Goal: Task Accomplishment & Management: Use online tool/utility

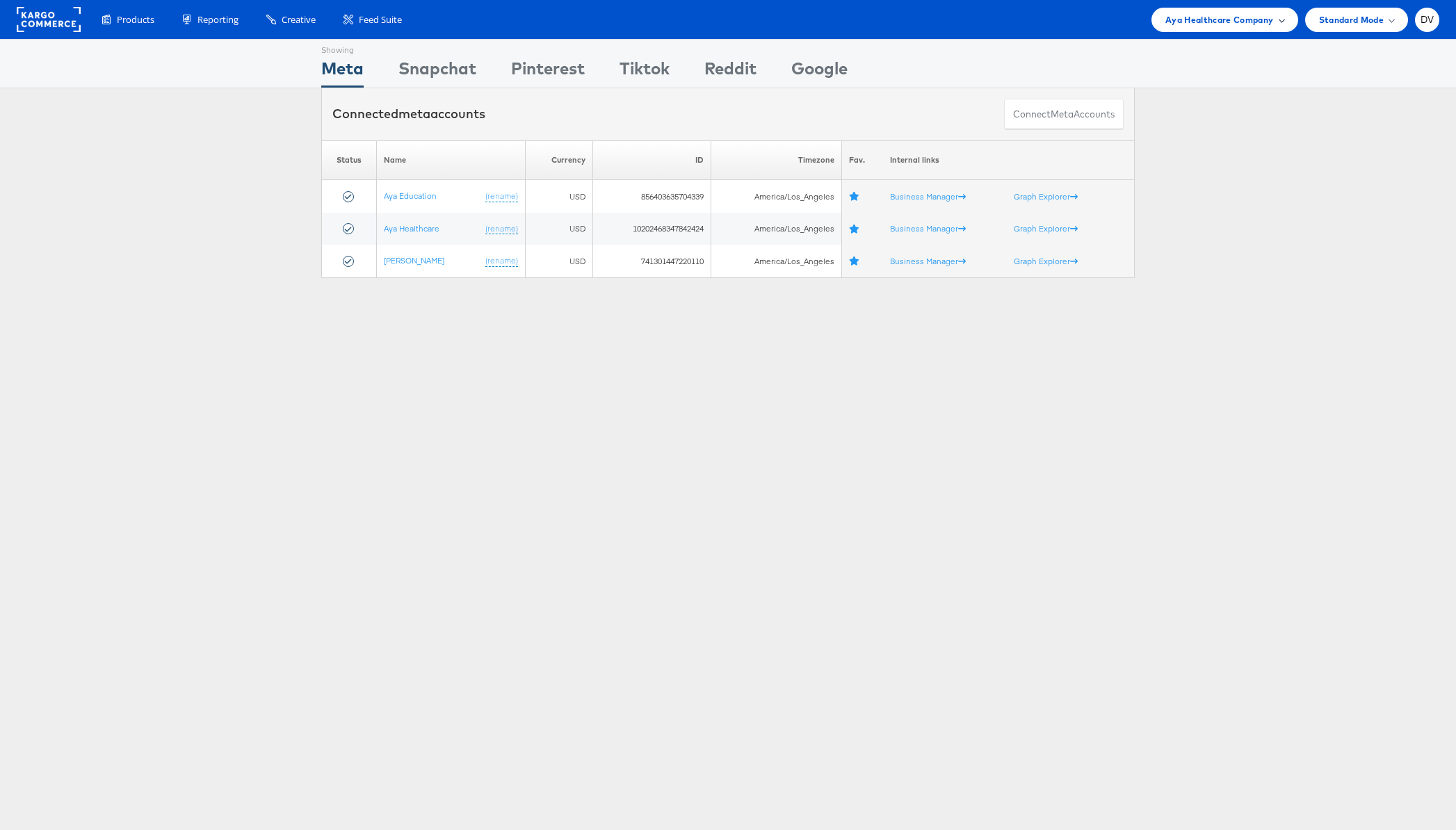
click at [1175, 27] on div "Aya Healthcare Company" at bounding box center [1225, 20] width 147 height 24
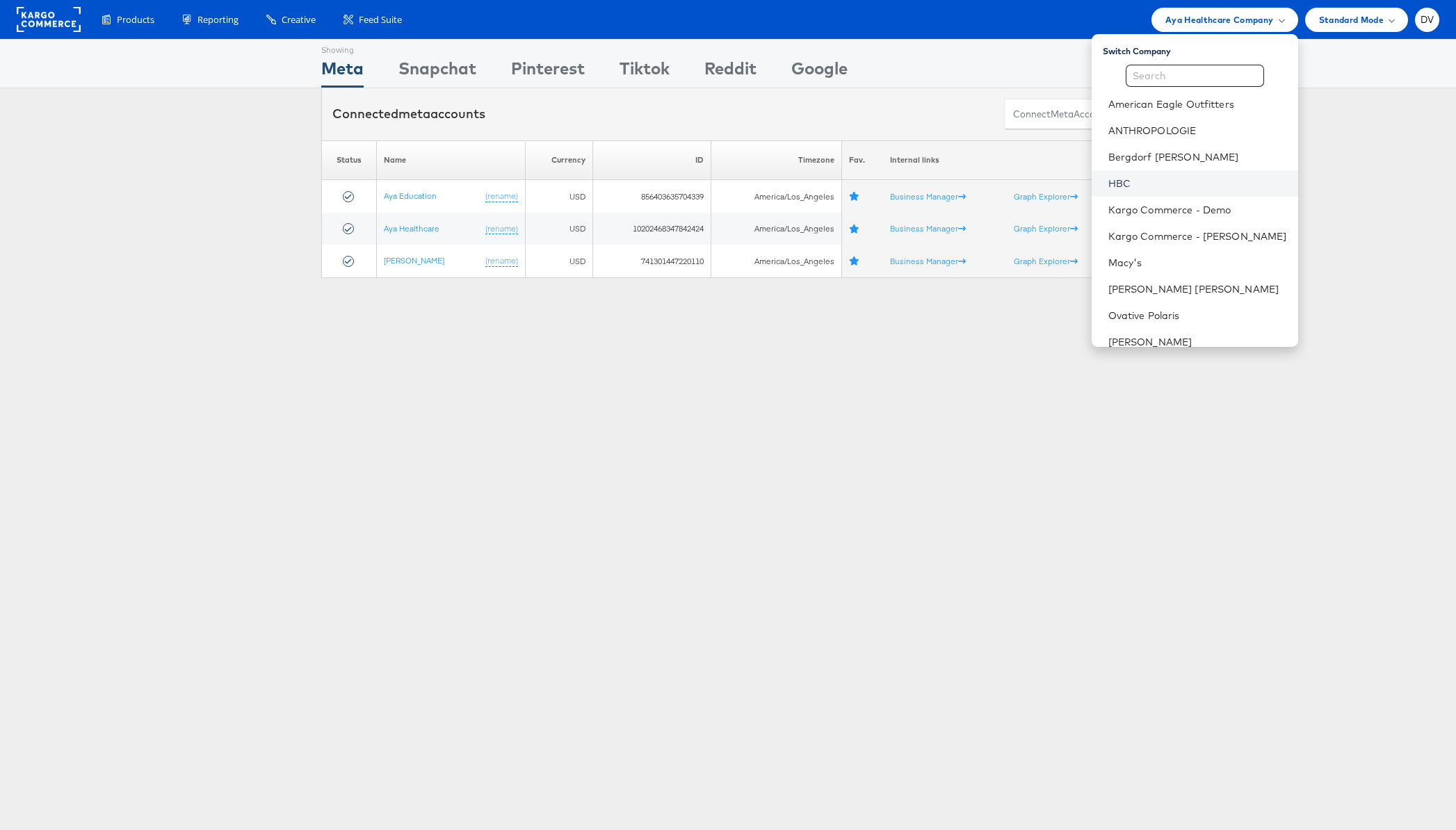
click at [1174, 188] on link "HBC" at bounding box center [1197, 184] width 178 height 14
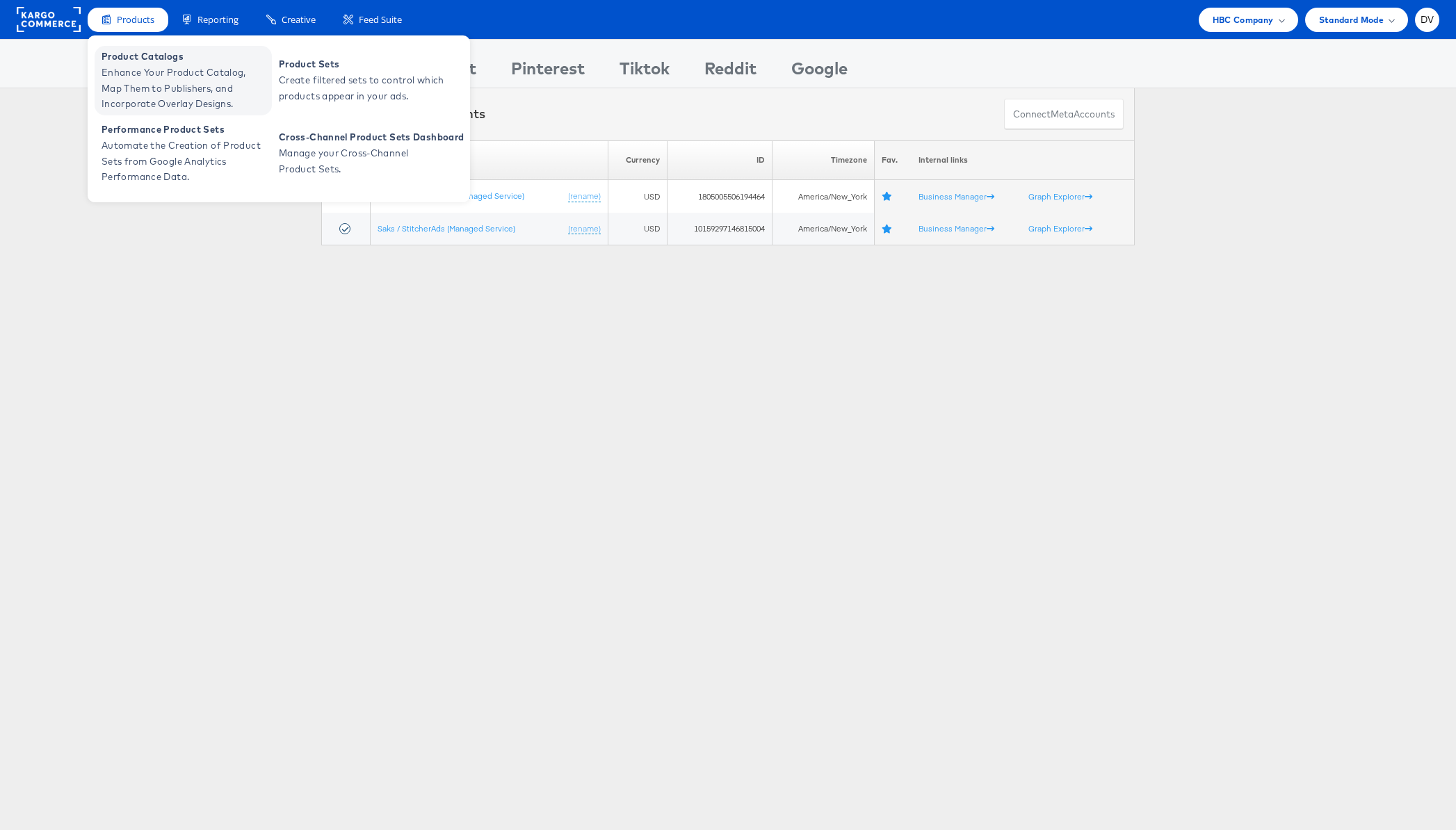
click at [138, 53] on span "Product Catalogs" at bounding box center [185, 57] width 167 height 16
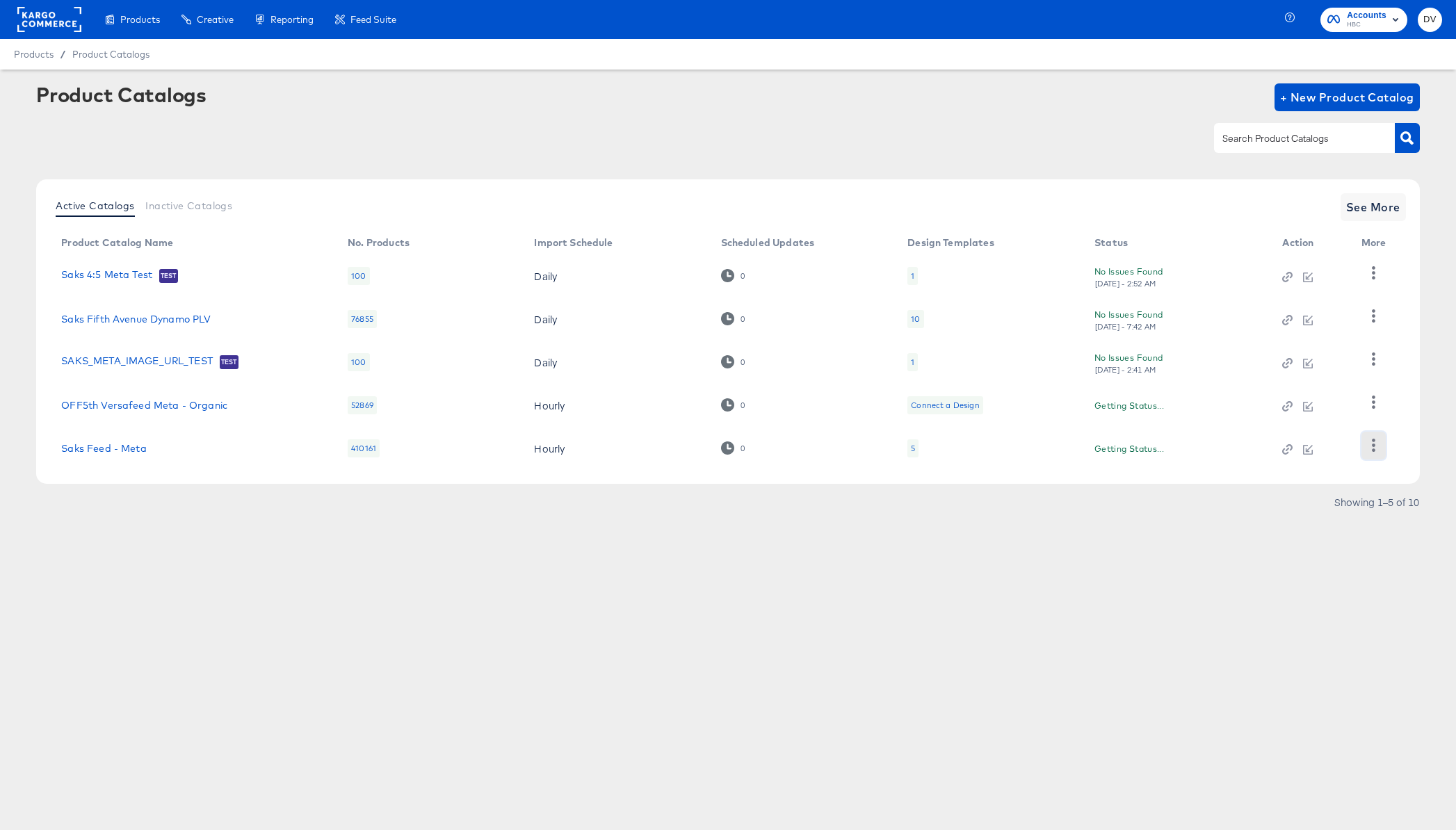
click at [1376, 447] on icon "button" at bounding box center [1373, 445] width 13 height 13
click at [1285, 356] on div "Business Manager" at bounding box center [1317, 354] width 139 height 22
click at [1083, 139] on div at bounding box center [728, 137] width 1383 height 31
click at [109, 448] on link "Saks Feed - Meta" at bounding box center [103, 448] width 85 height 11
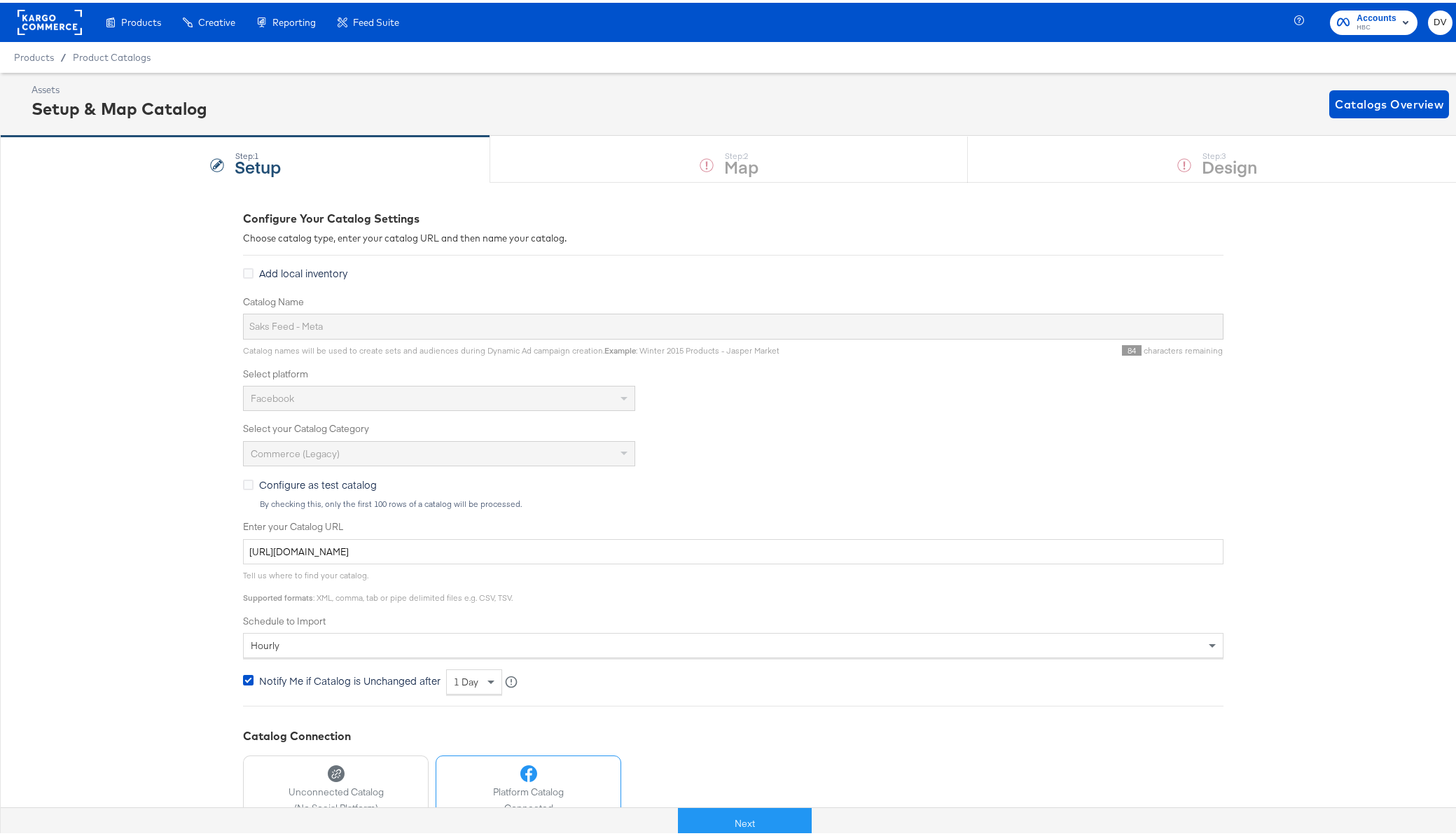
click at [52, 27] on rect at bounding box center [49, 20] width 65 height 25
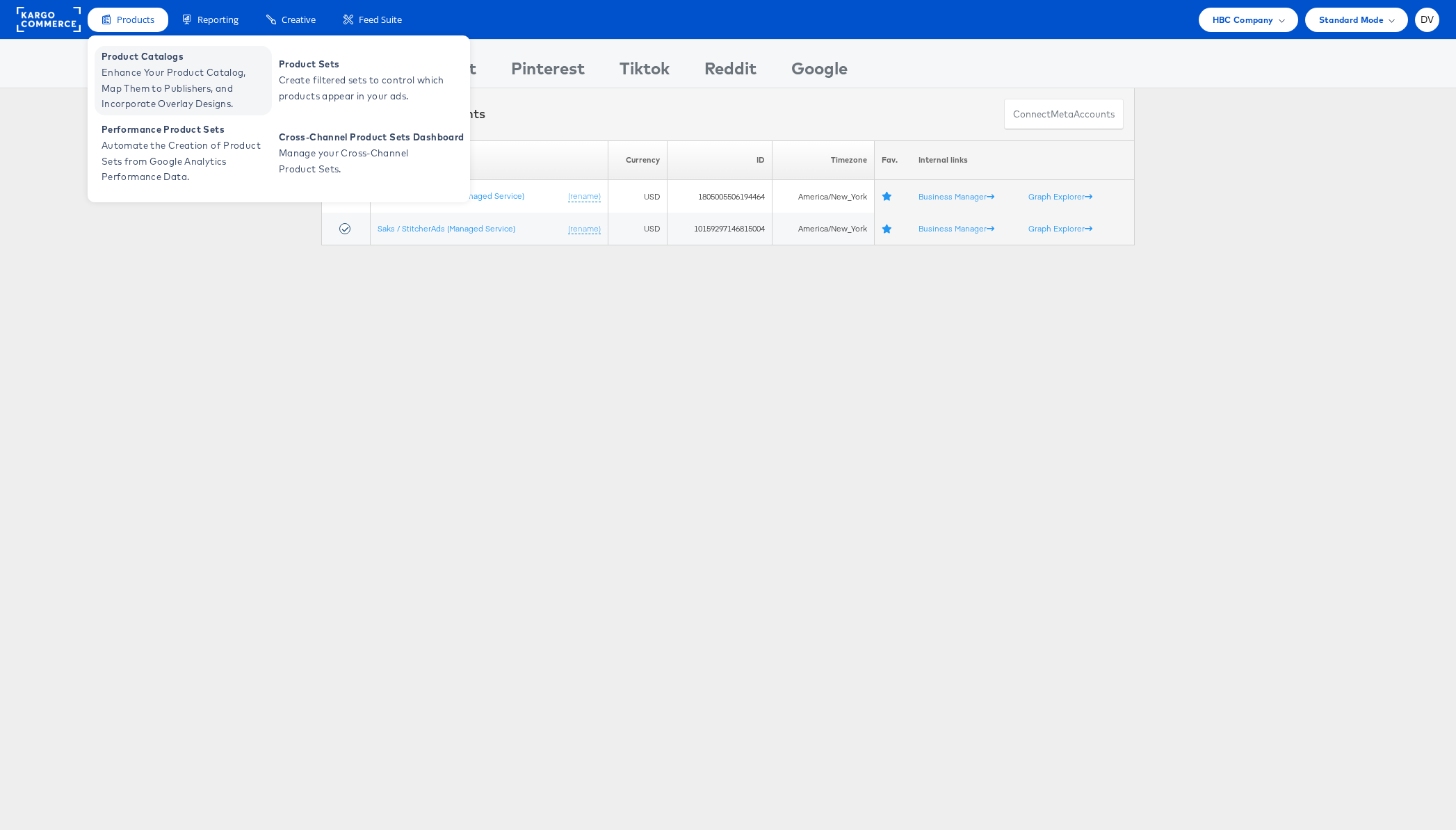
click at [132, 78] on span "Enhance Your Product Catalog, Map Them to Publishers, and Incorporate Overlay D…" at bounding box center [185, 88] width 167 height 47
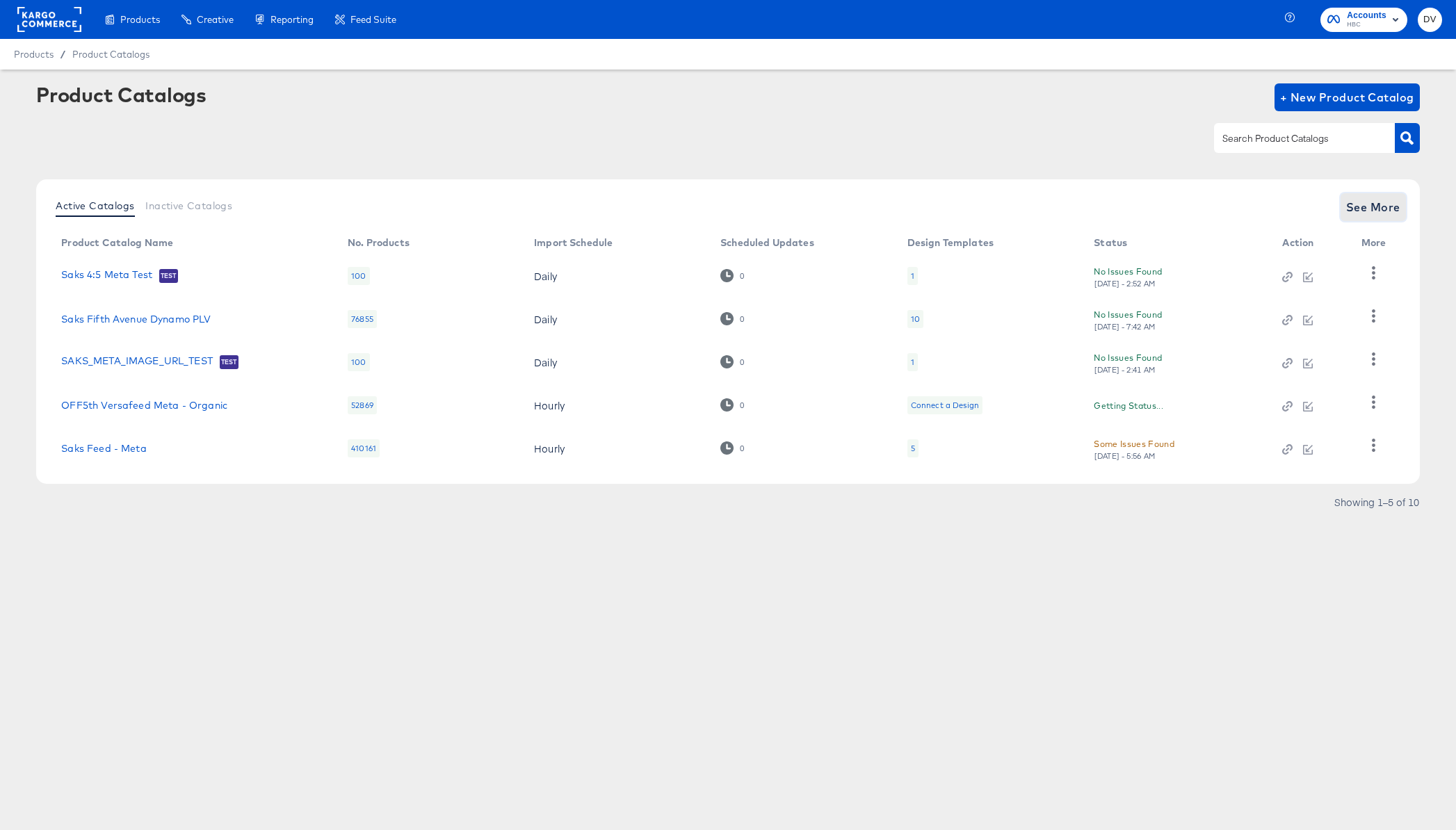
click at [1368, 204] on span "See More" at bounding box center [1373, 208] width 54 height 20
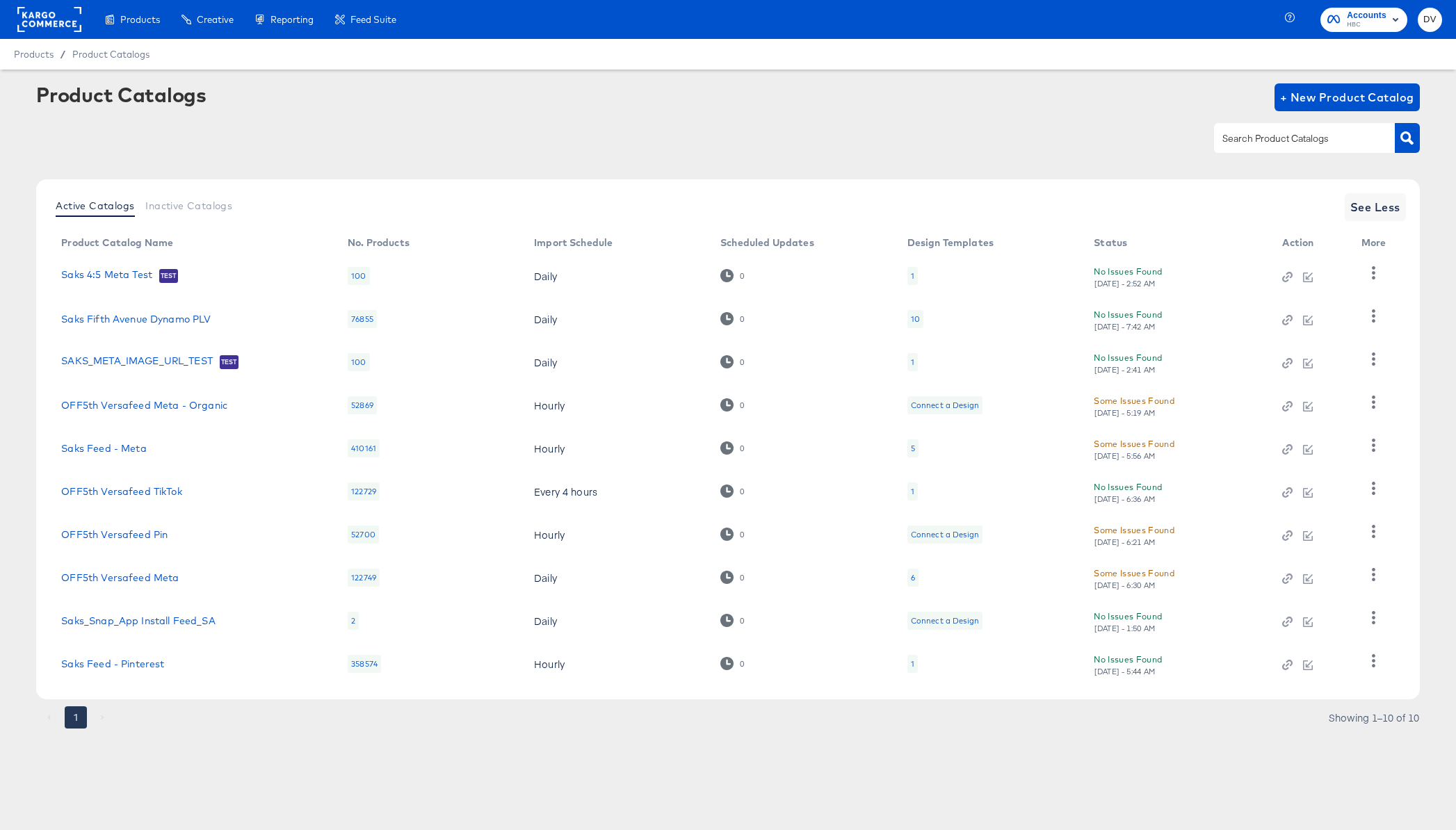
click at [65, 18] on rect at bounding box center [49, 20] width 64 height 25
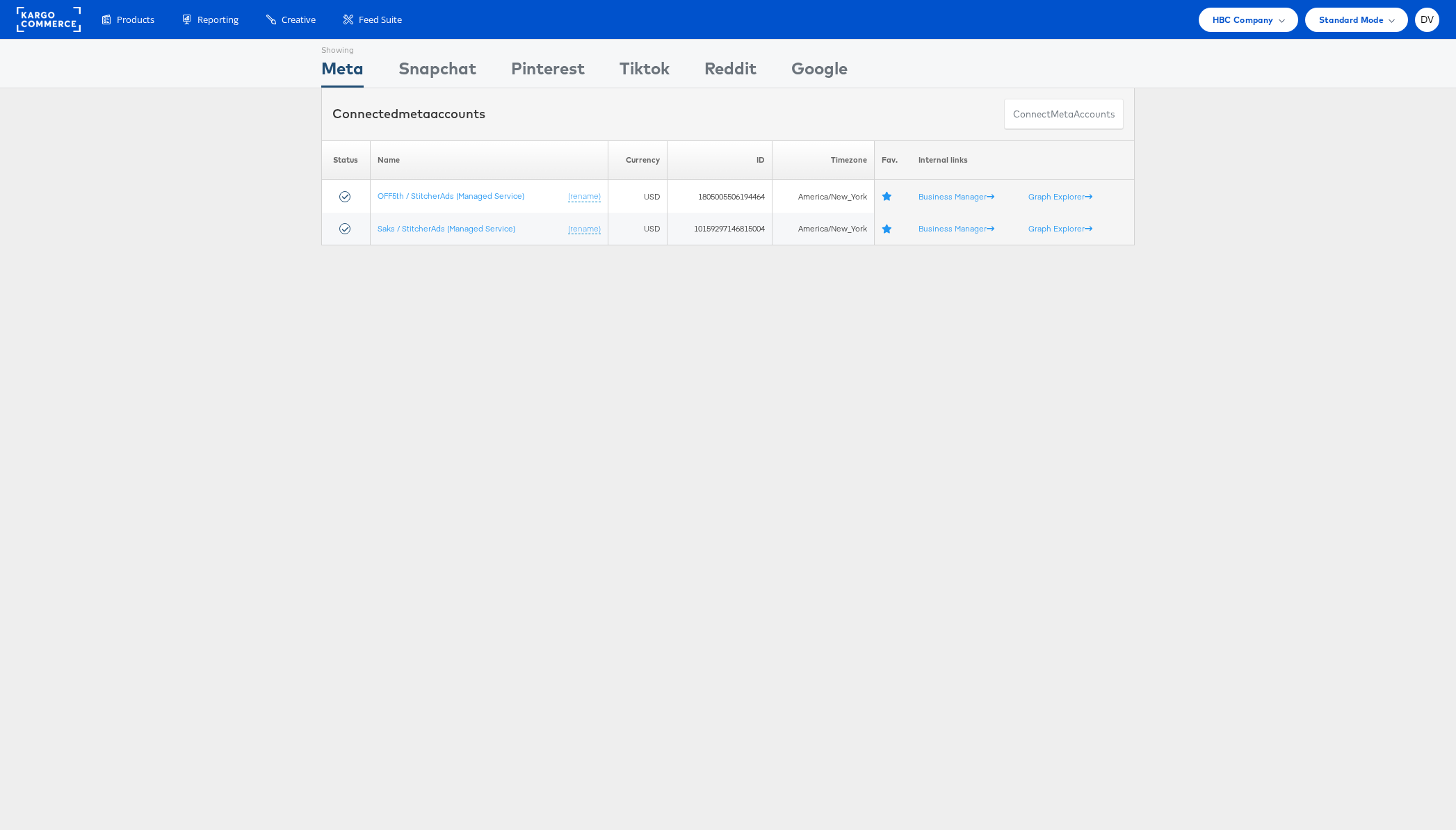
click at [70, 24] on rect at bounding box center [49, 20] width 64 height 25
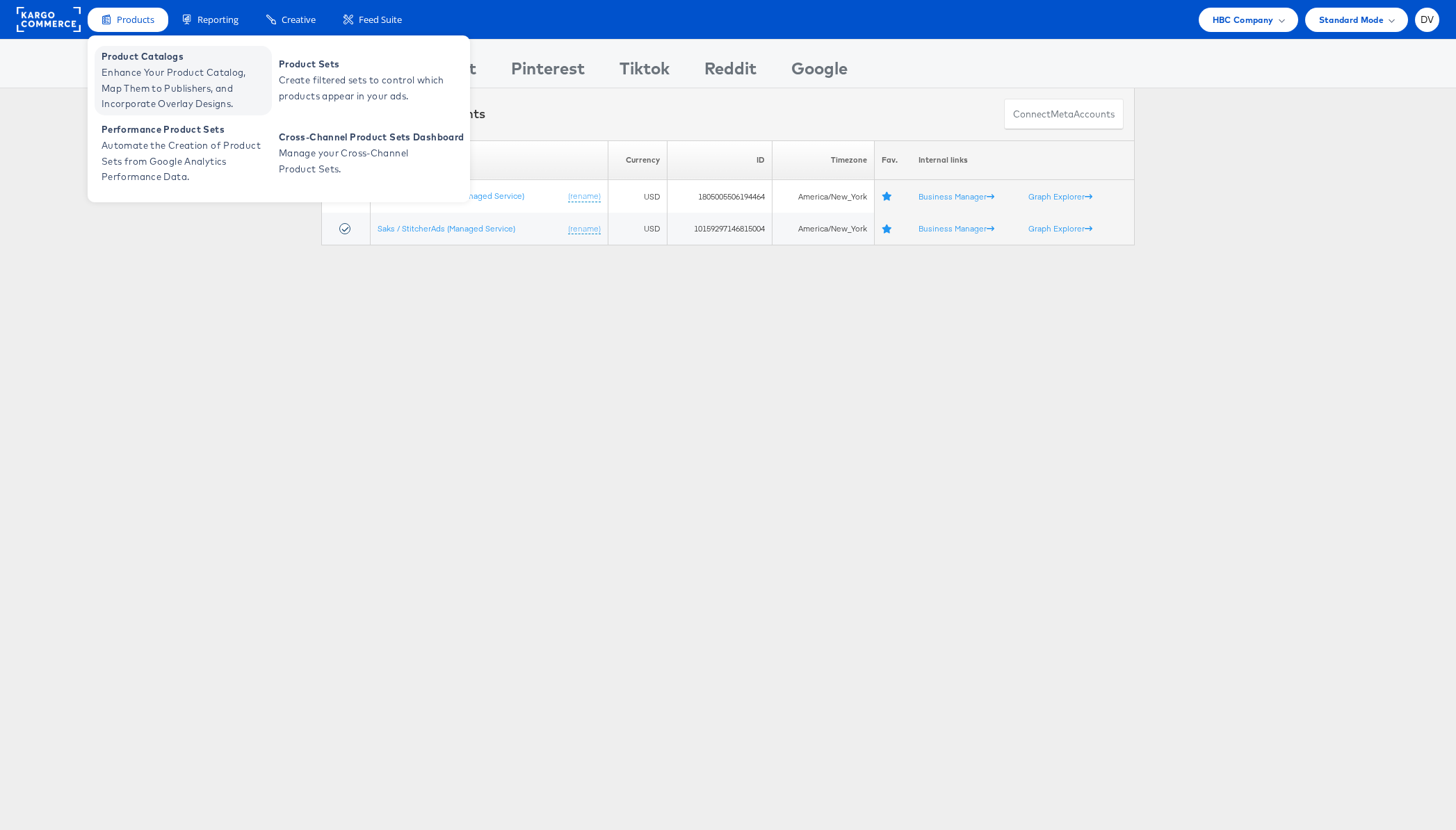
click at [143, 59] on span "Product Catalogs" at bounding box center [185, 57] width 167 height 16
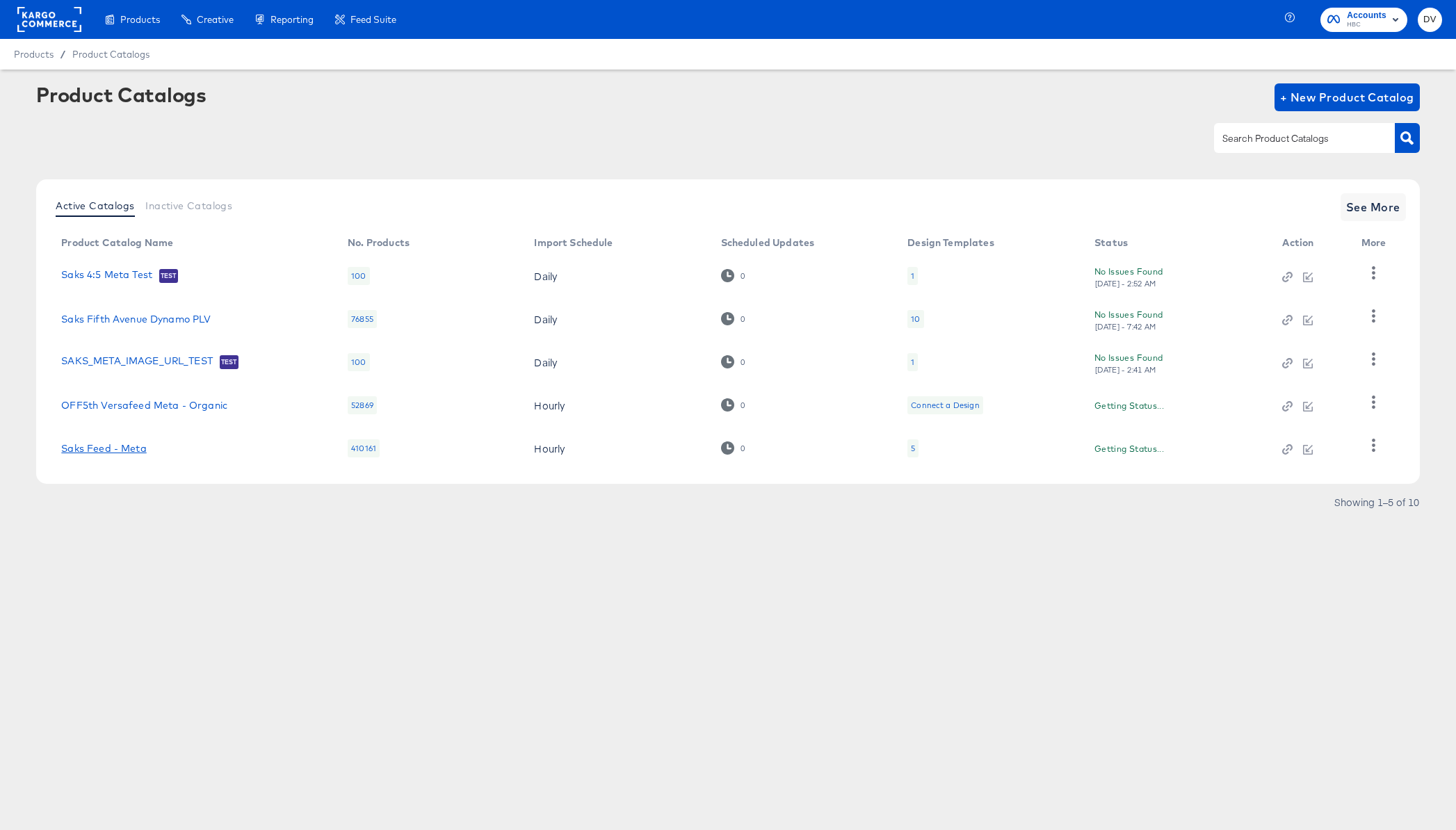
click at [139, 450] on link "Saks Feed - Meta" at bounding box center [103, 448] width 85 height 11
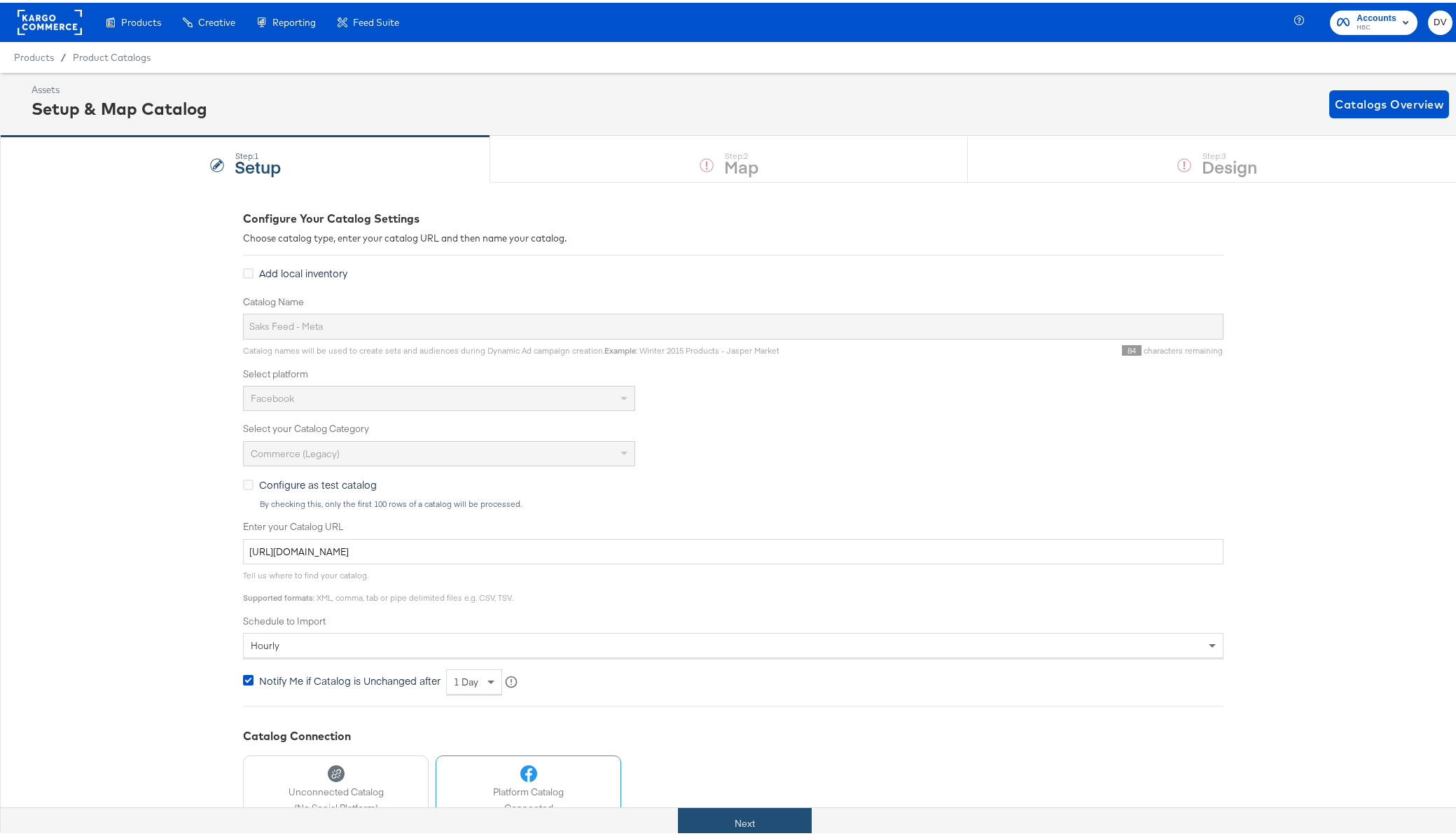
click at [744, 822] on button "Next" at bounding box center [744, 821] width 134 height 31
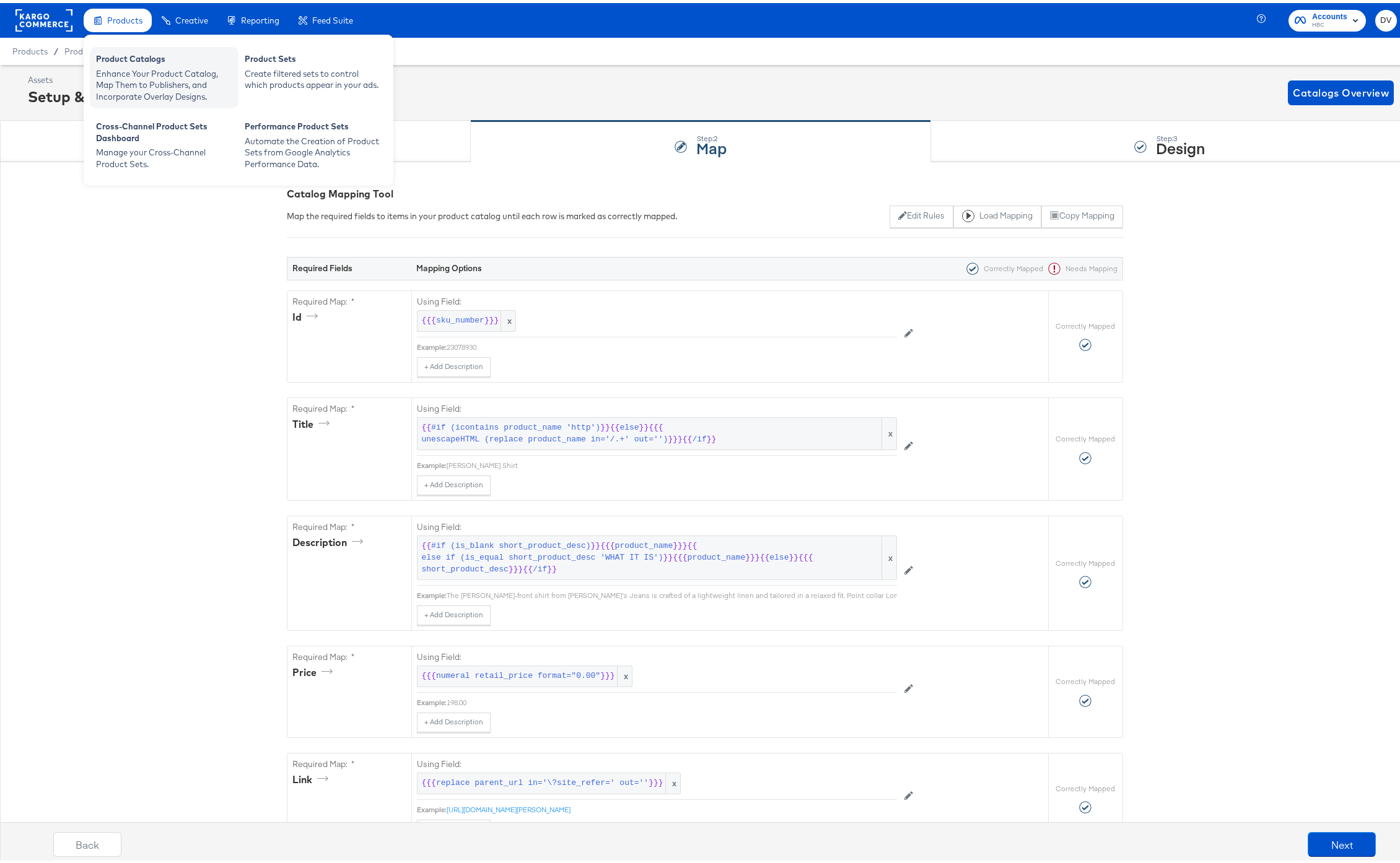
click at [129, 65] on div "Enhance Your Product Catalog, Map Them to Publishers, and Incorporate Overlay D…" at bounding box center [164, 83] width 137 height 35
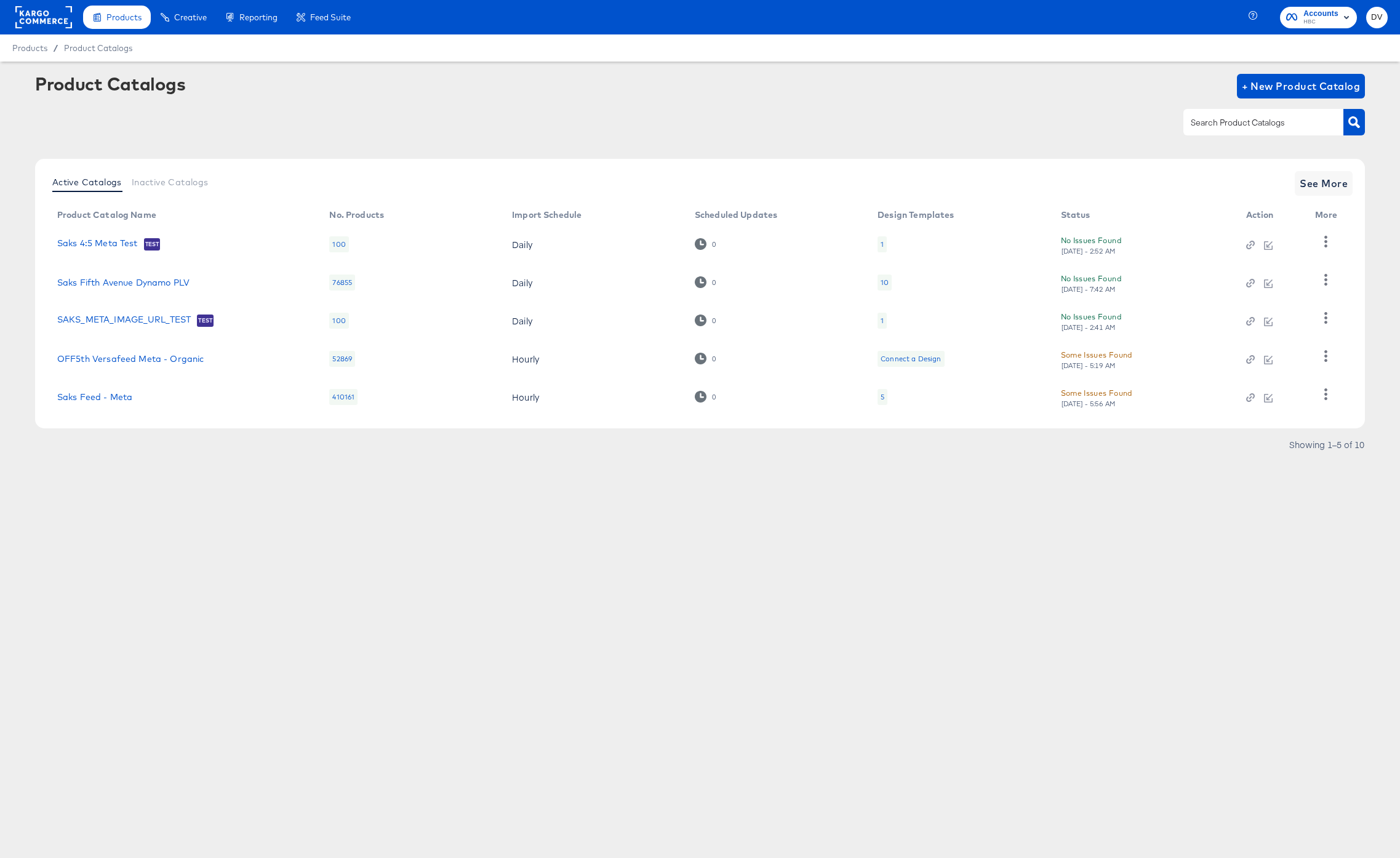
click at [424, 103] on div "Product Catalogs + New Product Catalog" at bounding box center [700, 111] width 1331 height 75
click at [1289, 387] on button "button" at bounding box center [1326, 394] width 21 height 24
click at [1269, 317] on div "Business Manager" at bounding box center [1276, 313] width 123 height 20
click at [871, 508] on div "Products Creative Reporting Feed Suite Accounts HBC DV Products / Product Catal…" at bounding box center [700, 429] width 1400 height 858
click at [40, 19] on rect at bounding box center [43, 17] width 57 height 22
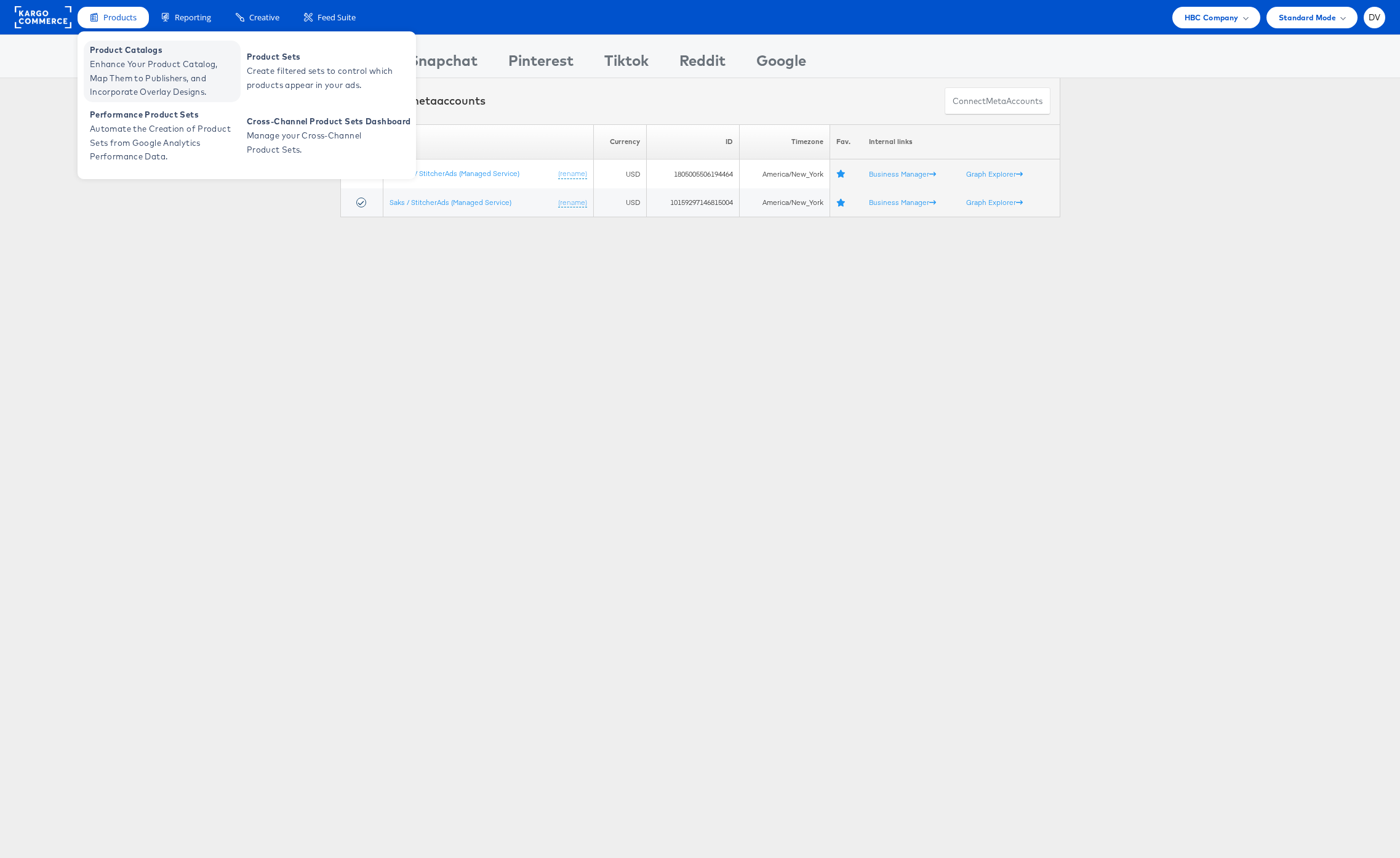
click at [113, 79] on span "Enhance Your Product Catalog, Map Them to Publishers, and Incorporate Overlay D…" at bounding box center [163, 78] width 148 height 42
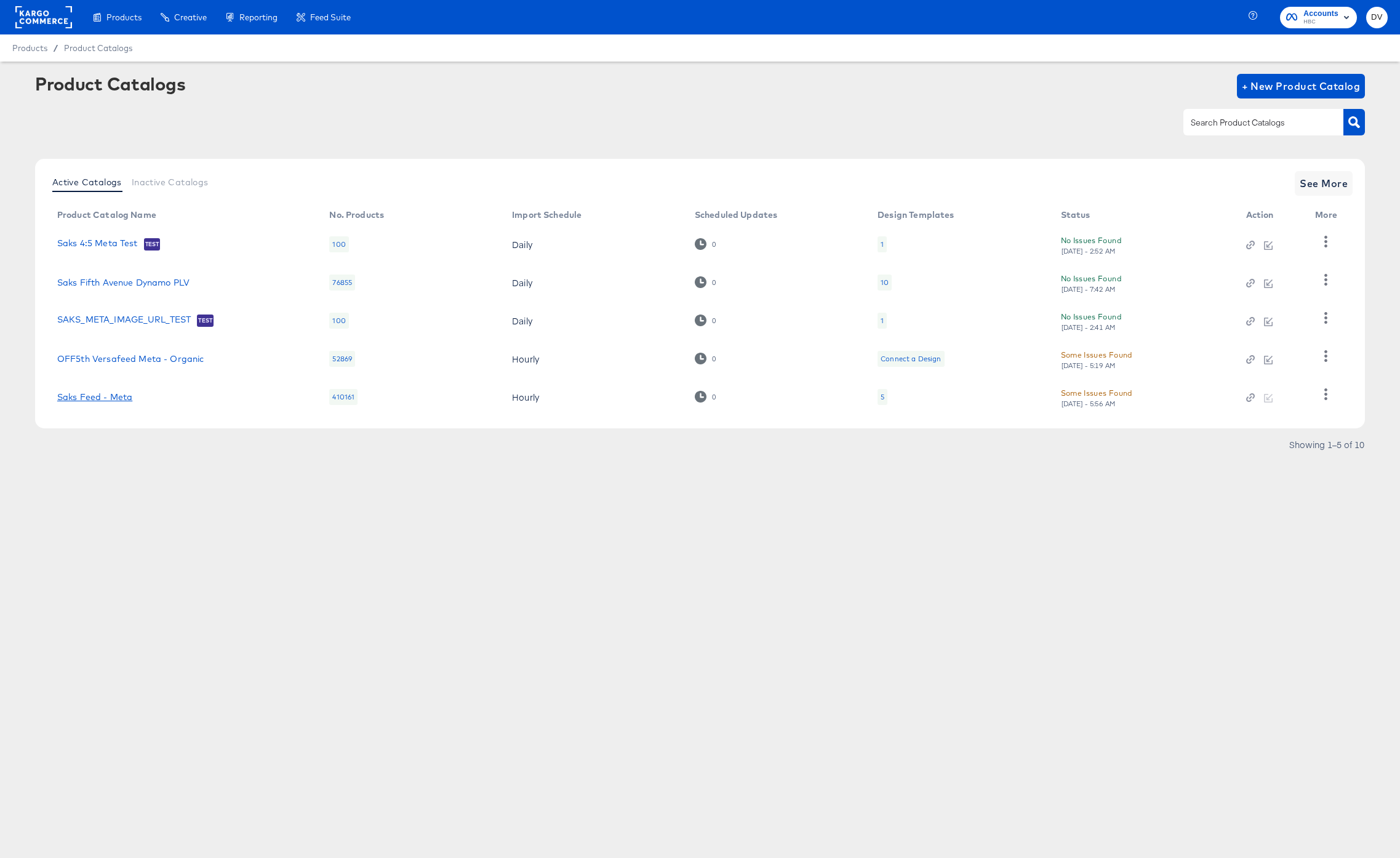
click at [106, 392] on link "Saks Feed - Meta" at bounding box center [95, 397] width 75 height 9
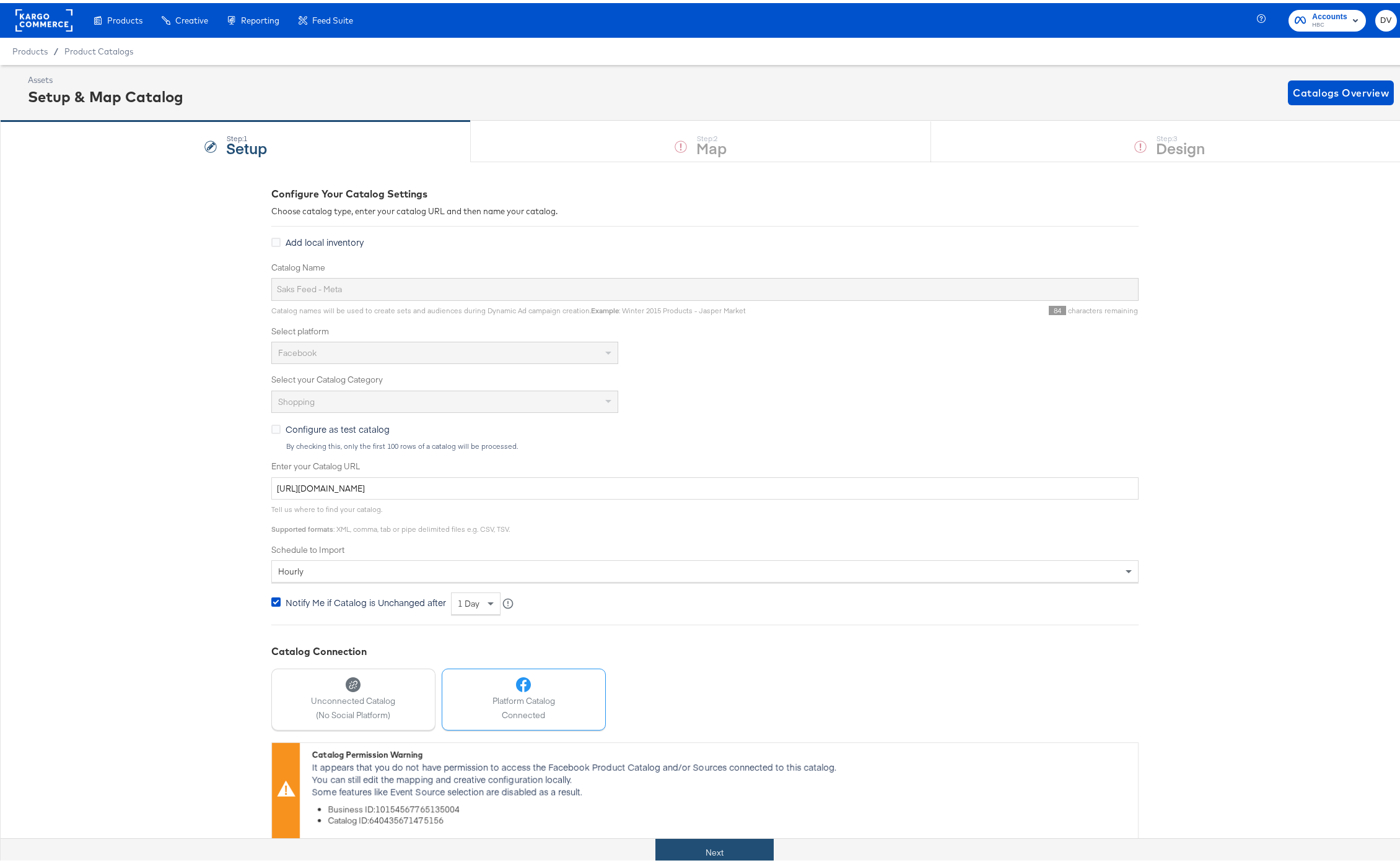
click at [722, 840] on button "Next" at bounding box center [714, 850] width 118 height 28
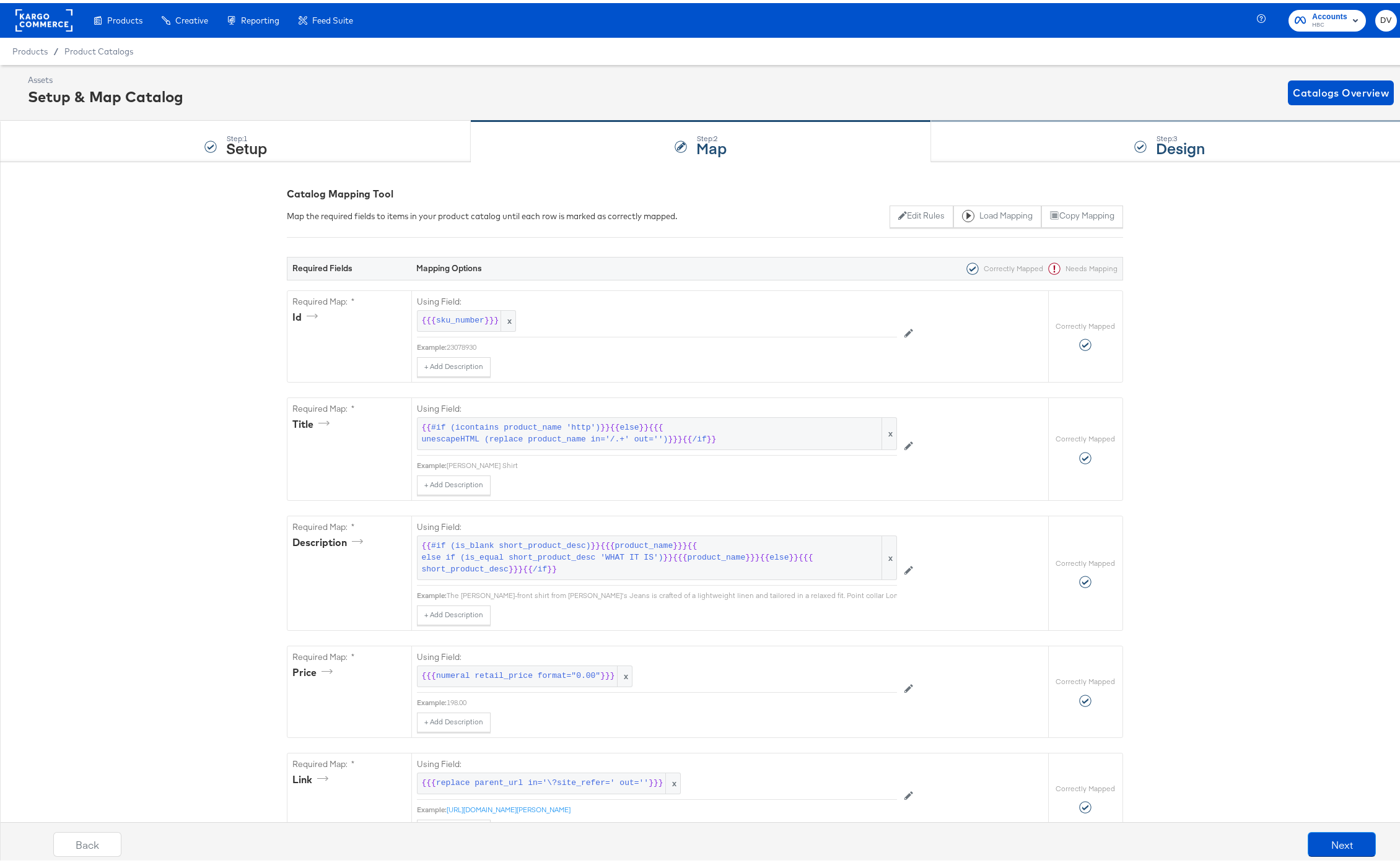
click at [1025, 128] on div "Step: 3 Design" at bounding box center [1170, 138] width 478 height 40
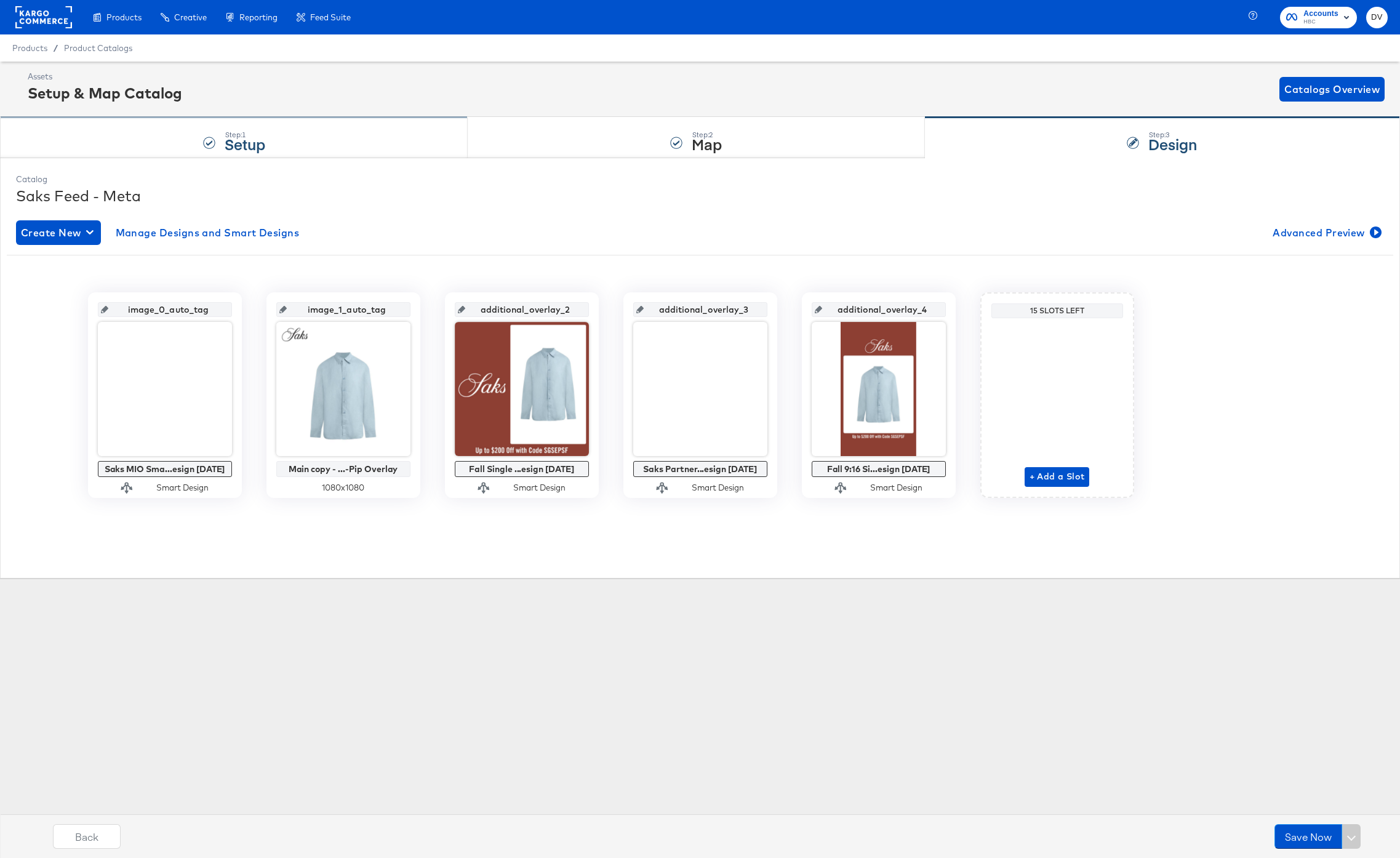
click at [384, 127] on div "Step: 1 Setup" at bounding box center [234, 137] width 468 height 40
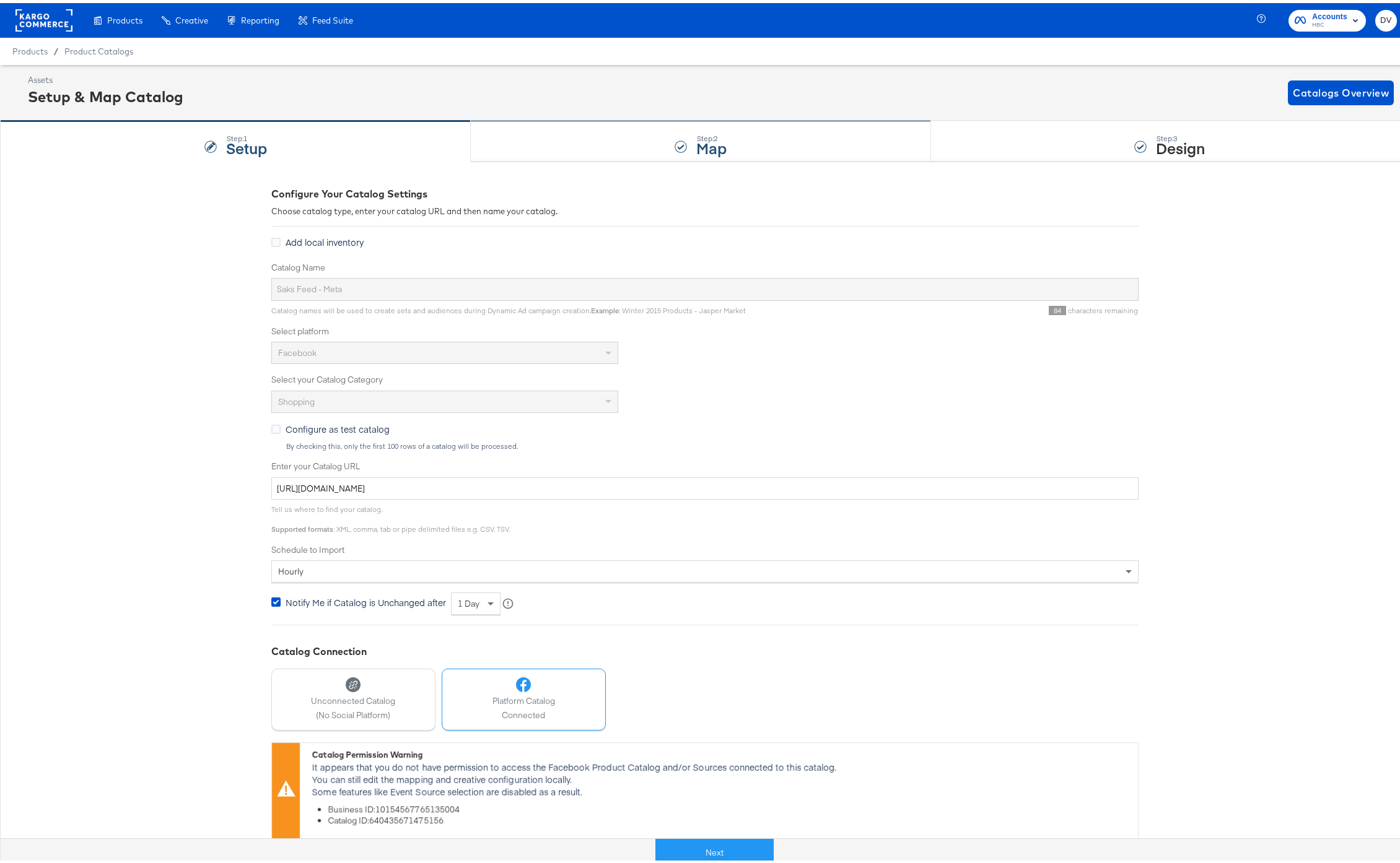
click at [605, 133] on div "Step: 2 Map" at bounding box center [700, 138] width 460 height 40
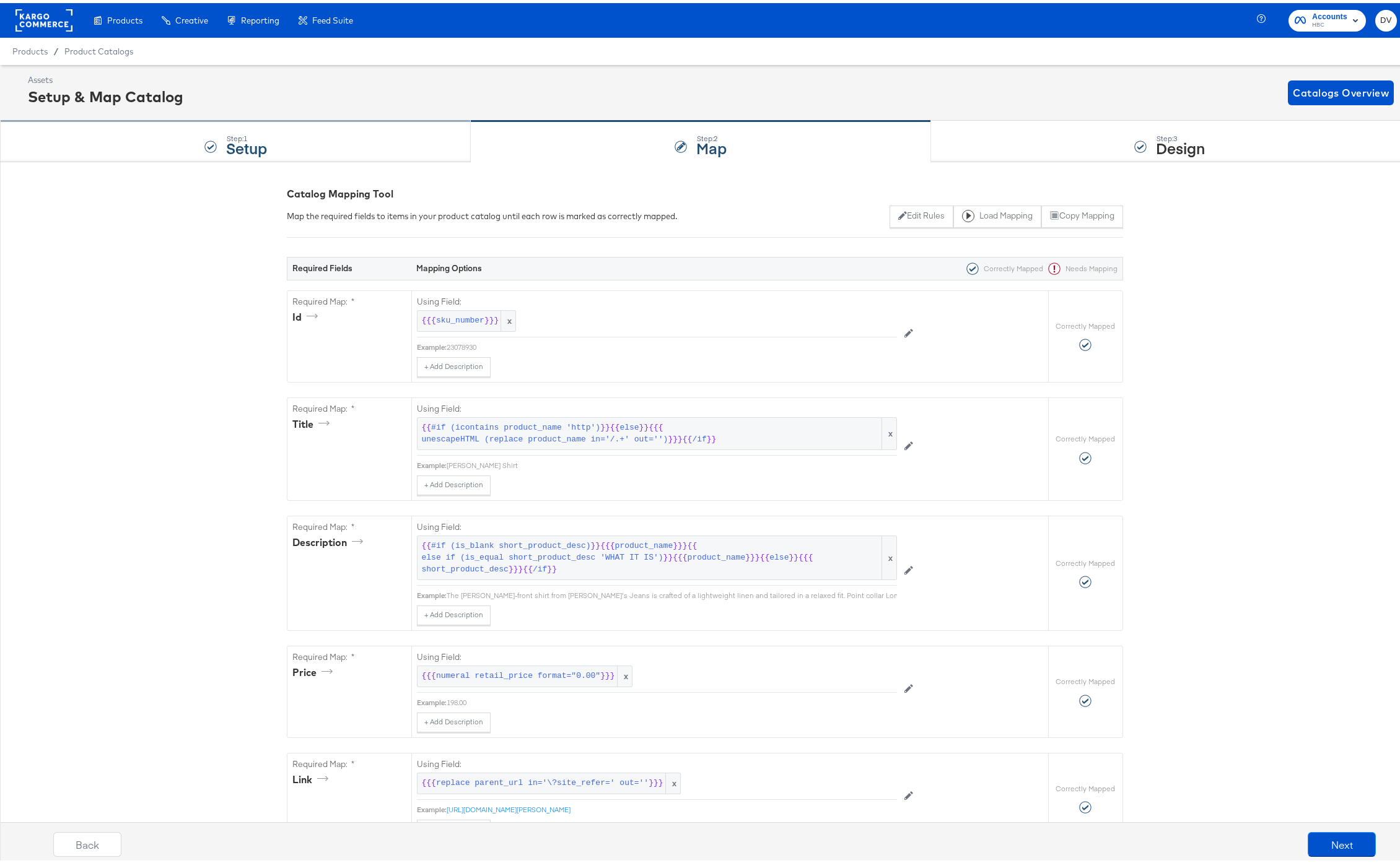
click at [285, 138] on div "Step: 1 Setup" at bounding box center [235, 138] width 471 height 40
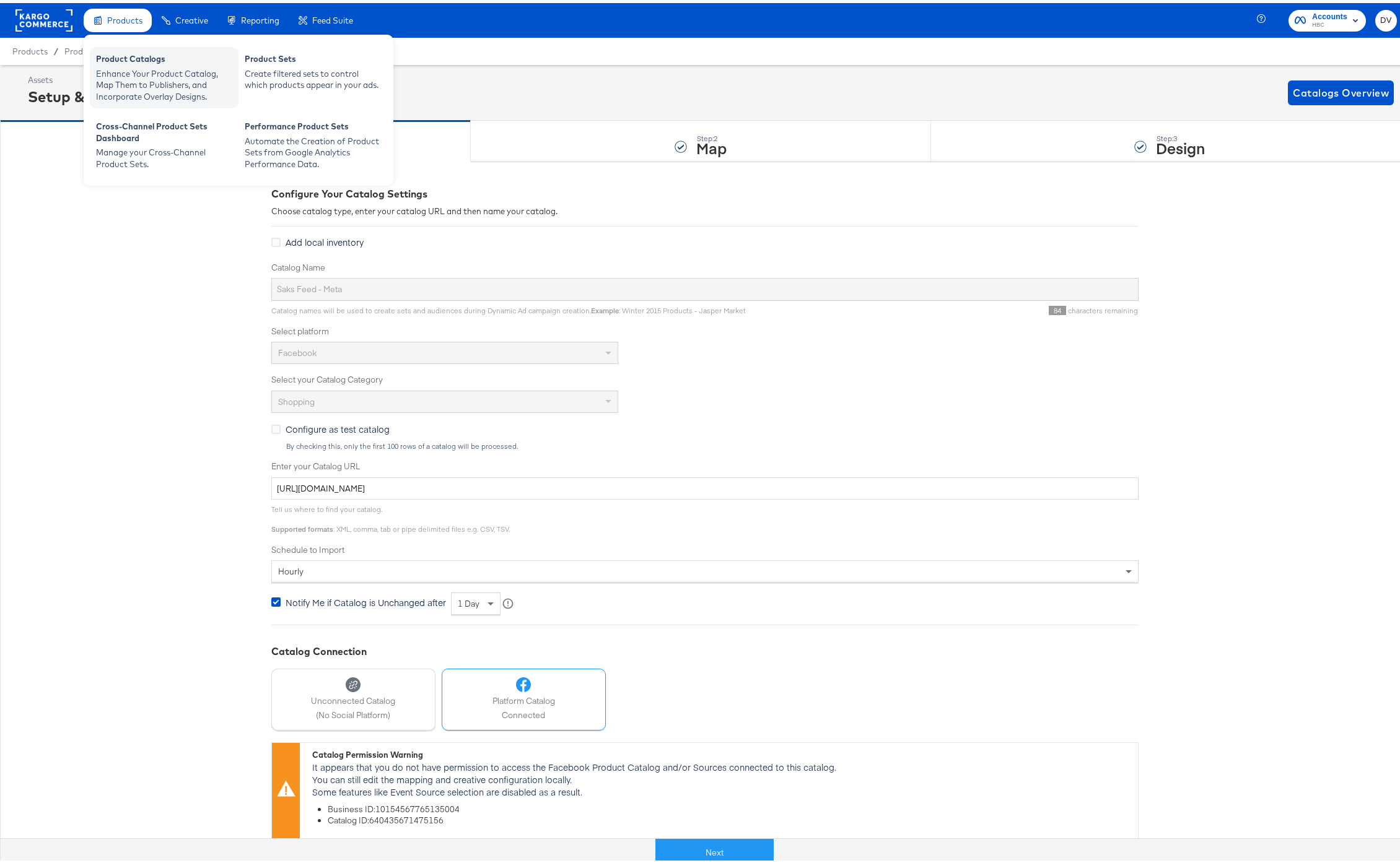
click at [134, 67] on div "Enhance Your Product Catalog, Map Them to Publishers, and Incorporate Overlay D…" at bounding box center [164, 83] width 137 height 35
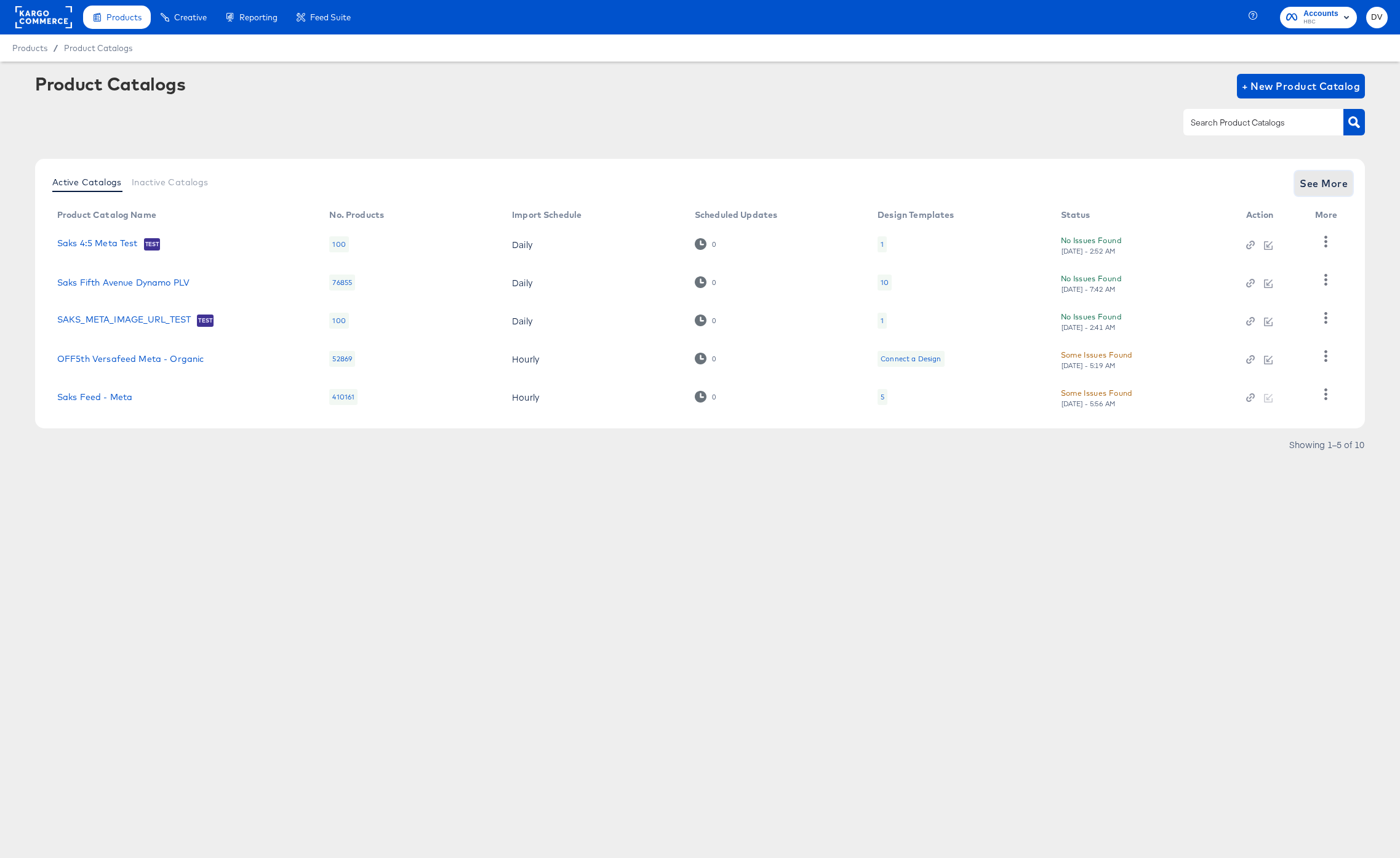
click at [1337, 189] on span "See More" at bounding box center [1323, 184] width 48 height 17
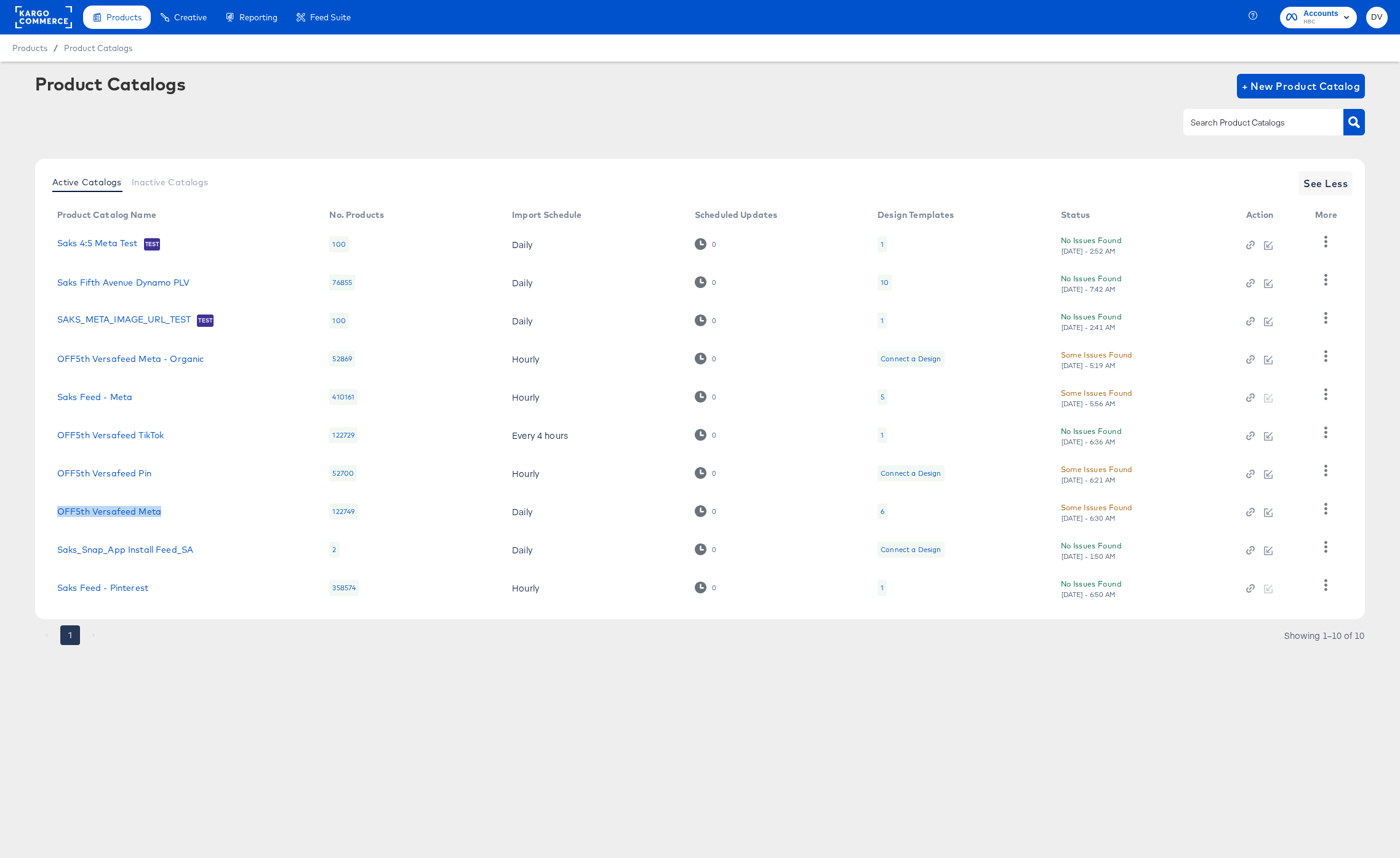
drag, startPoint x: 181, startPoint y: 511, endPoint x: 56, endPoint y: 510, distance: 125.0
click at [56, 510] on td "OFF5th Versafeed Meta" at bounding box center [184, 511] width 273 height 38
copy link "OFF5th Versafeed Meta"
click at [241, 673] on article "Product Catalogs + New Product Catalog Active Catalogs Inactive Catalogs See Le…" at bounding box center [700, 375] width 1400 height 627
drag, startPoint x: 221, startPoint y: 360, endPoint x: 50, endPoint y: 356, distance: 171.0
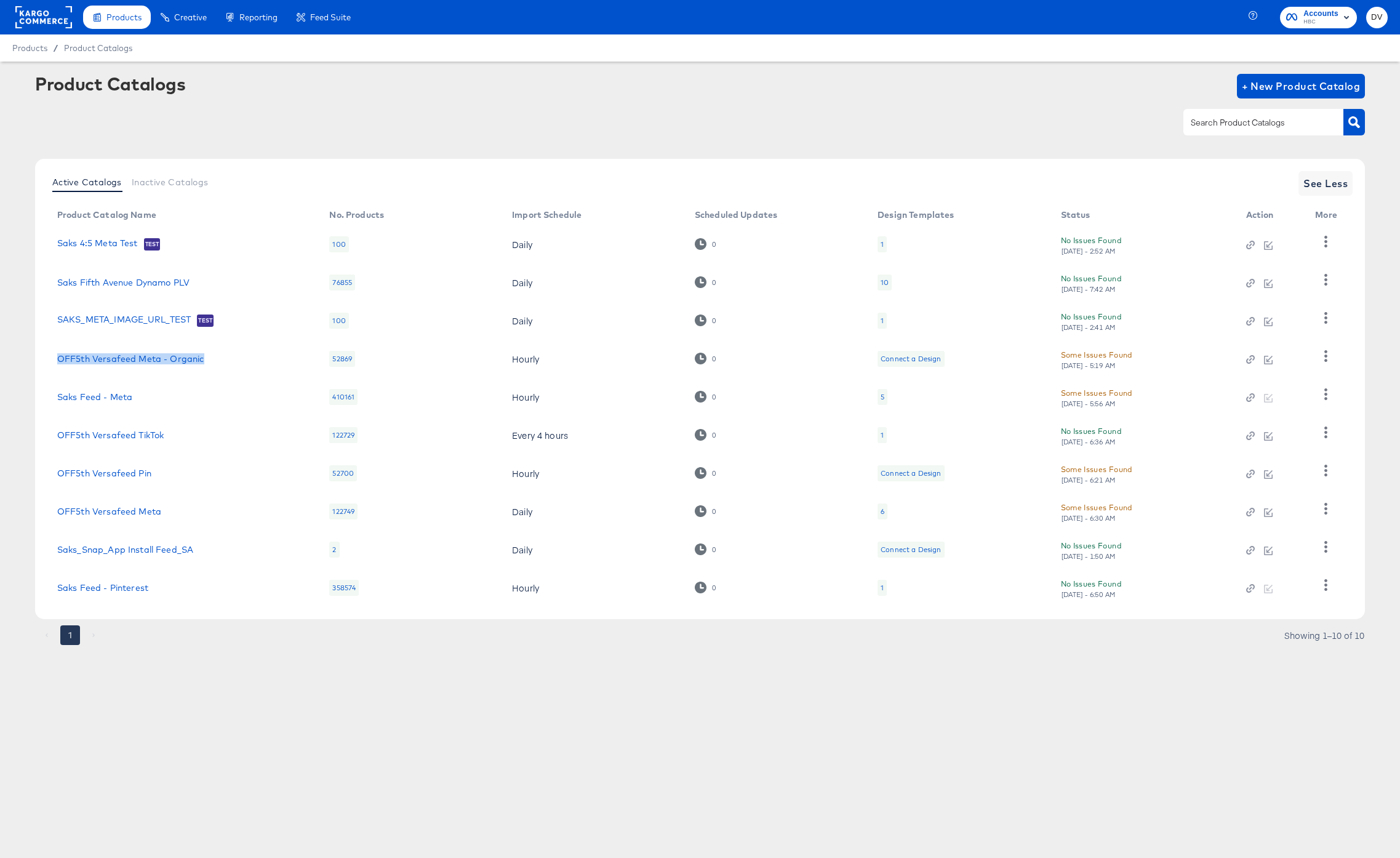
click at [50, 356] on td "OFF5th Versafeed Meta - Organic" at bounding box center [184, 359] width 273 height 38
copy link "OFF5th Versafeed Meta - Organic"
click at [519, 732] on div "Products Creative Reporting Feed Suite Accounts HBC DV Products / Product Catal…" at bounding box center [700, 429] width 1400 height 858
click at [144, 516] on link "OFF5th Versafeed Meta" at bounding box center [110, 511] width 104 height 9
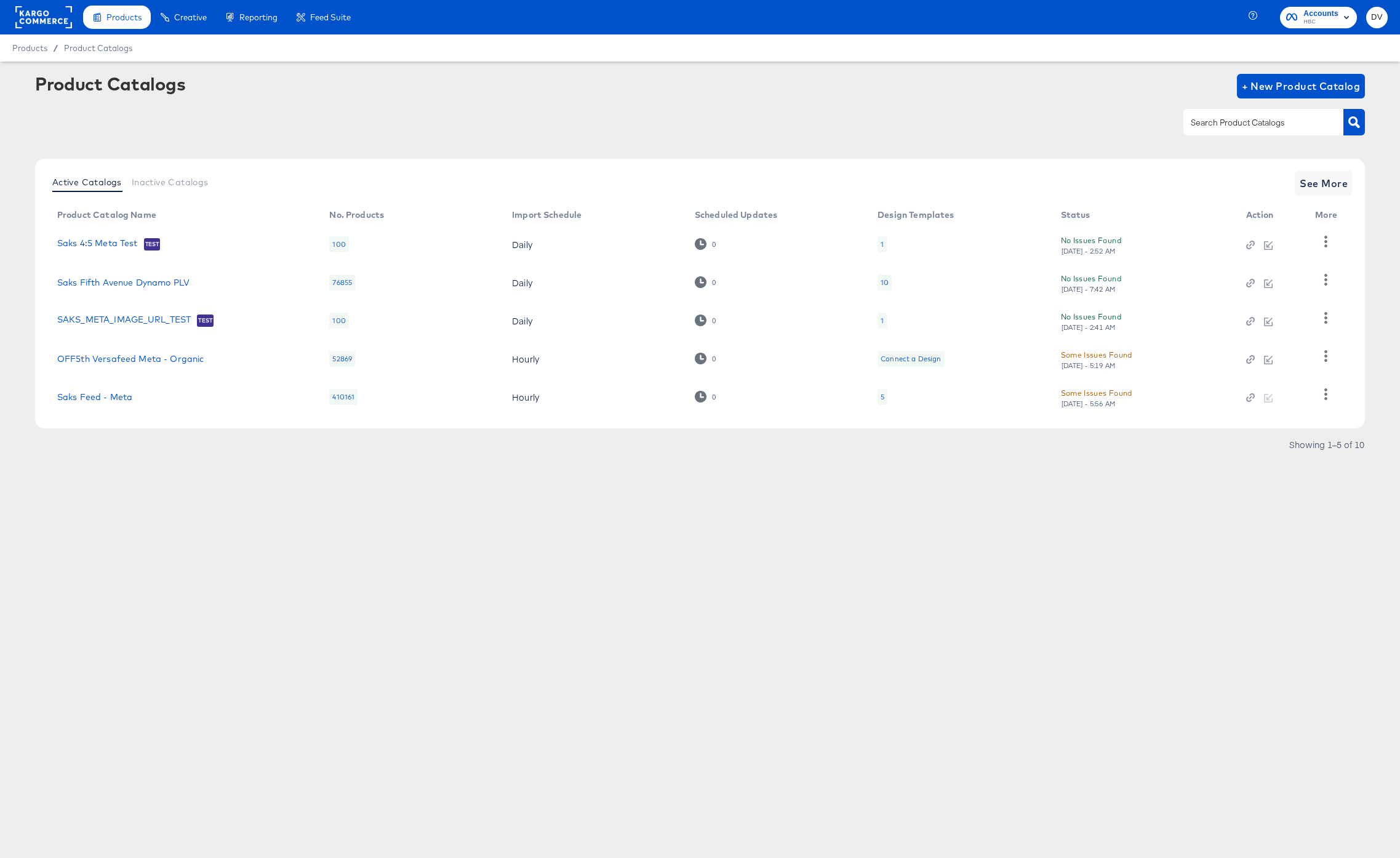
click at [35, 21] on rect at bounding box center [43, 17] width 57 height 22
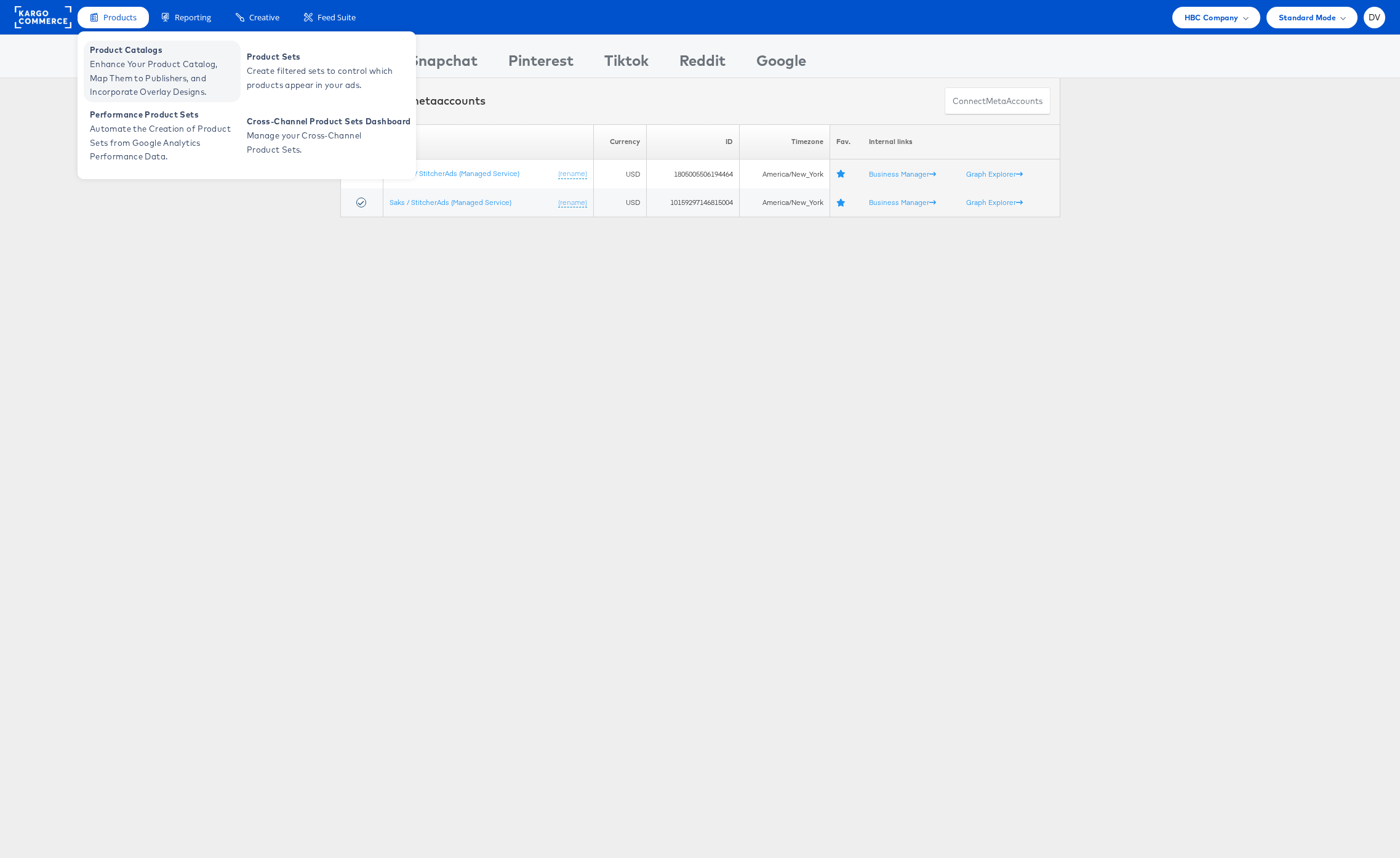
click at [123, 61] on span "Enhance Your Product Catalog, Map Them to Publishers, and Incorporate Overlay D…" at bounding box center [163, 78] width 148 height 42
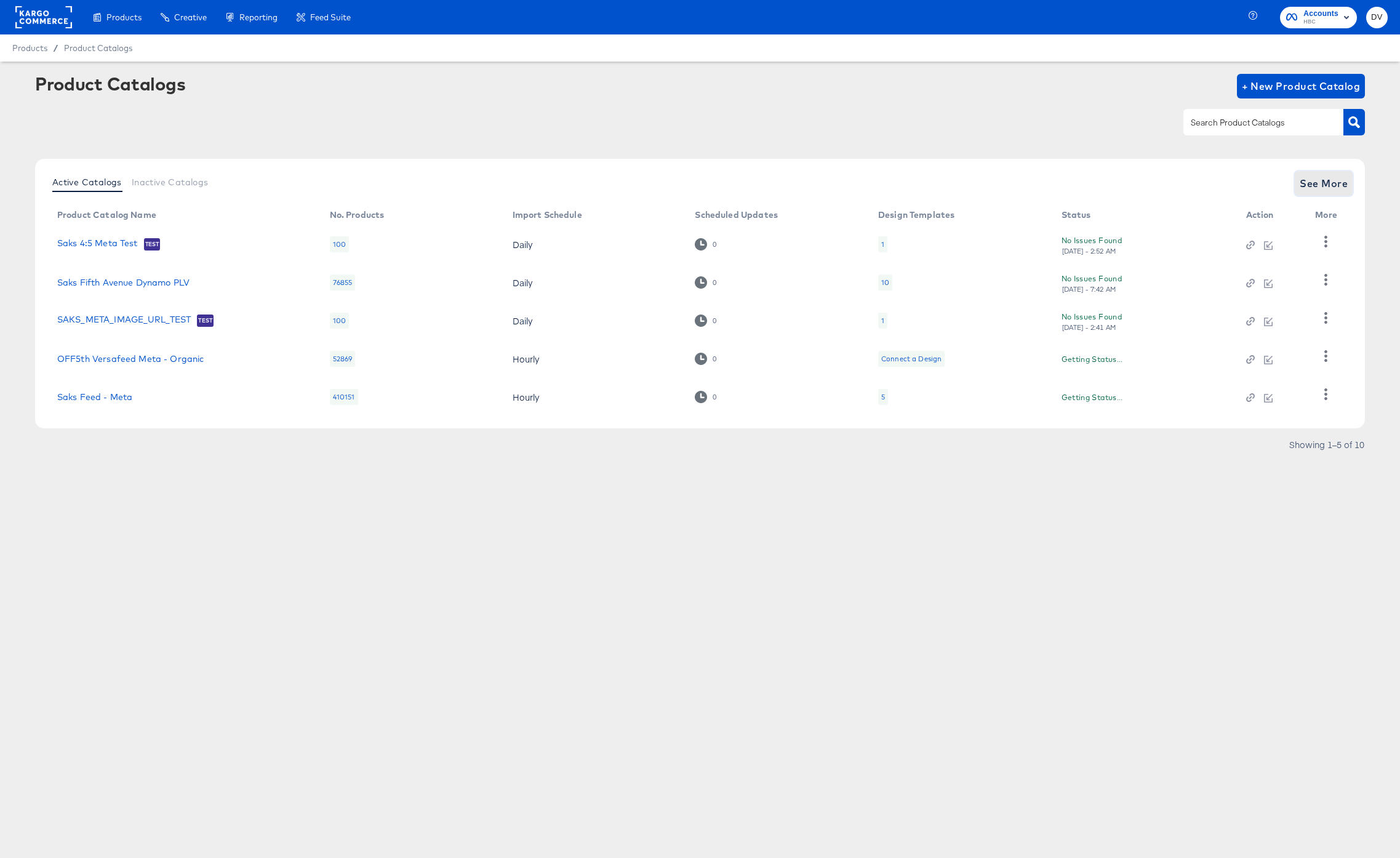
click at [1311, 193] on button "See More" at bounding box center [1323, 183] width 58 height 24
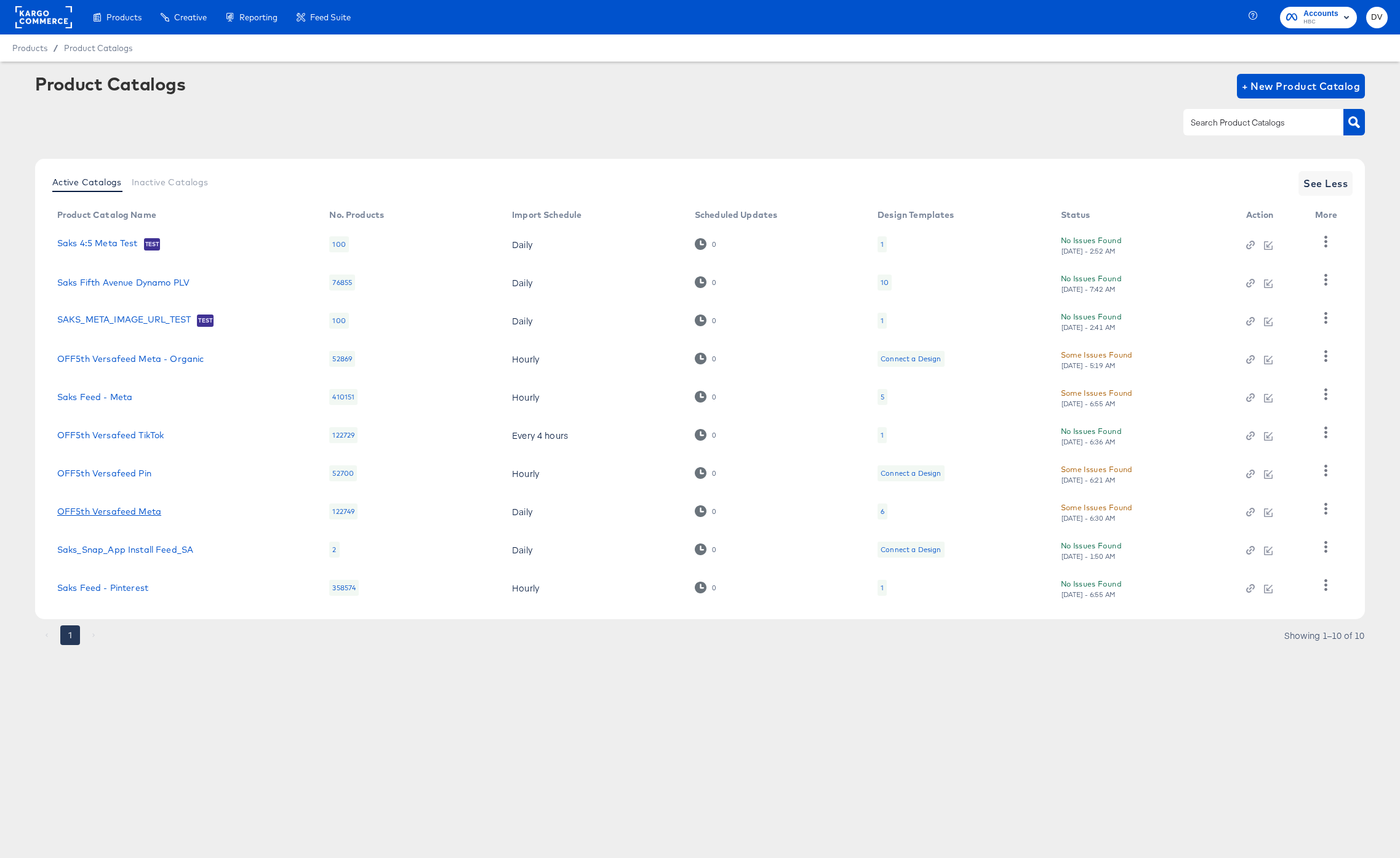
click at [125, 511] on link "OFF5th Versafeed Meta" at bounding box center [110, 511] width 104 height 9
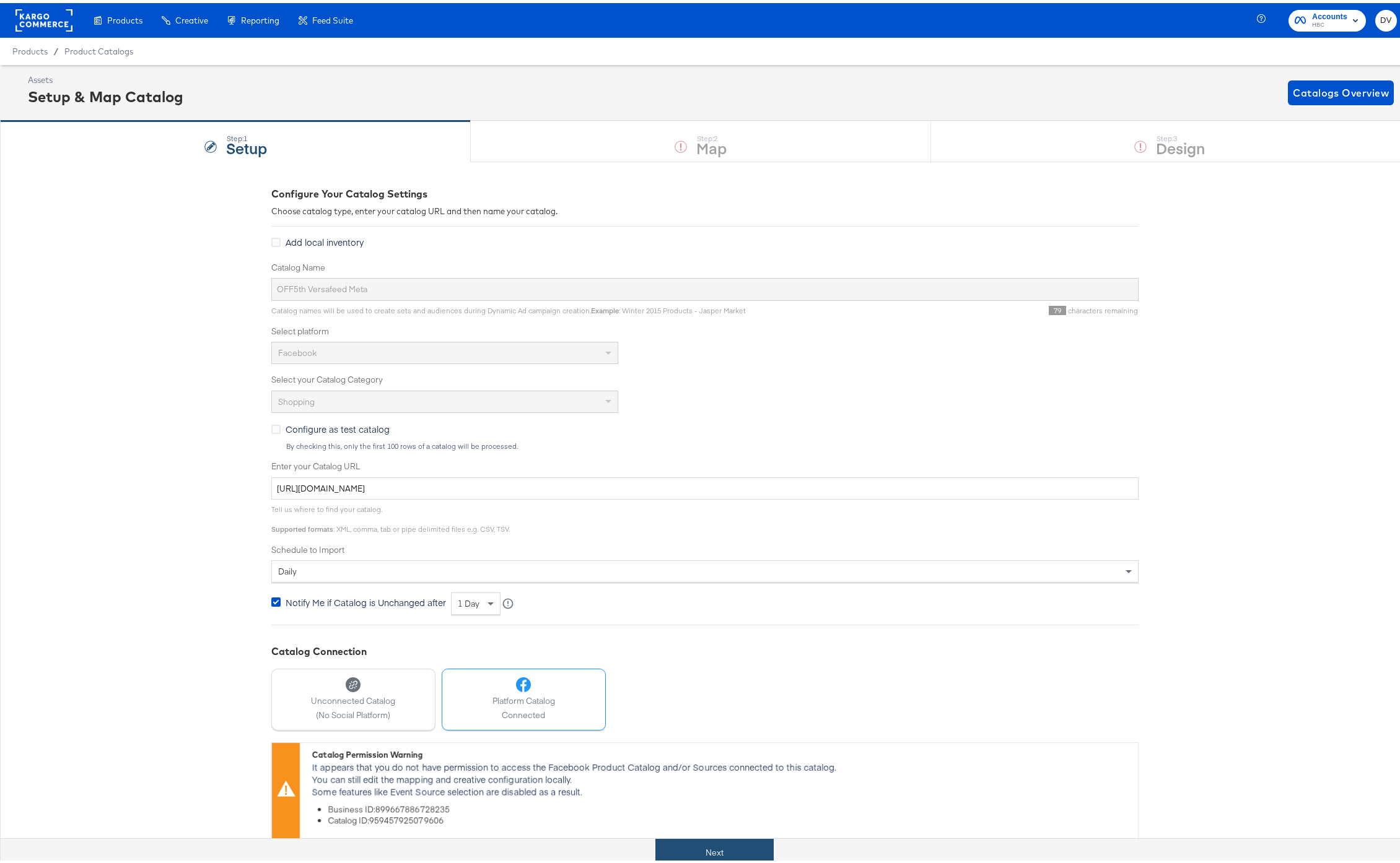
click at [735, 848] on button "Next" at bounding box center [714, 850] width 118 height 28
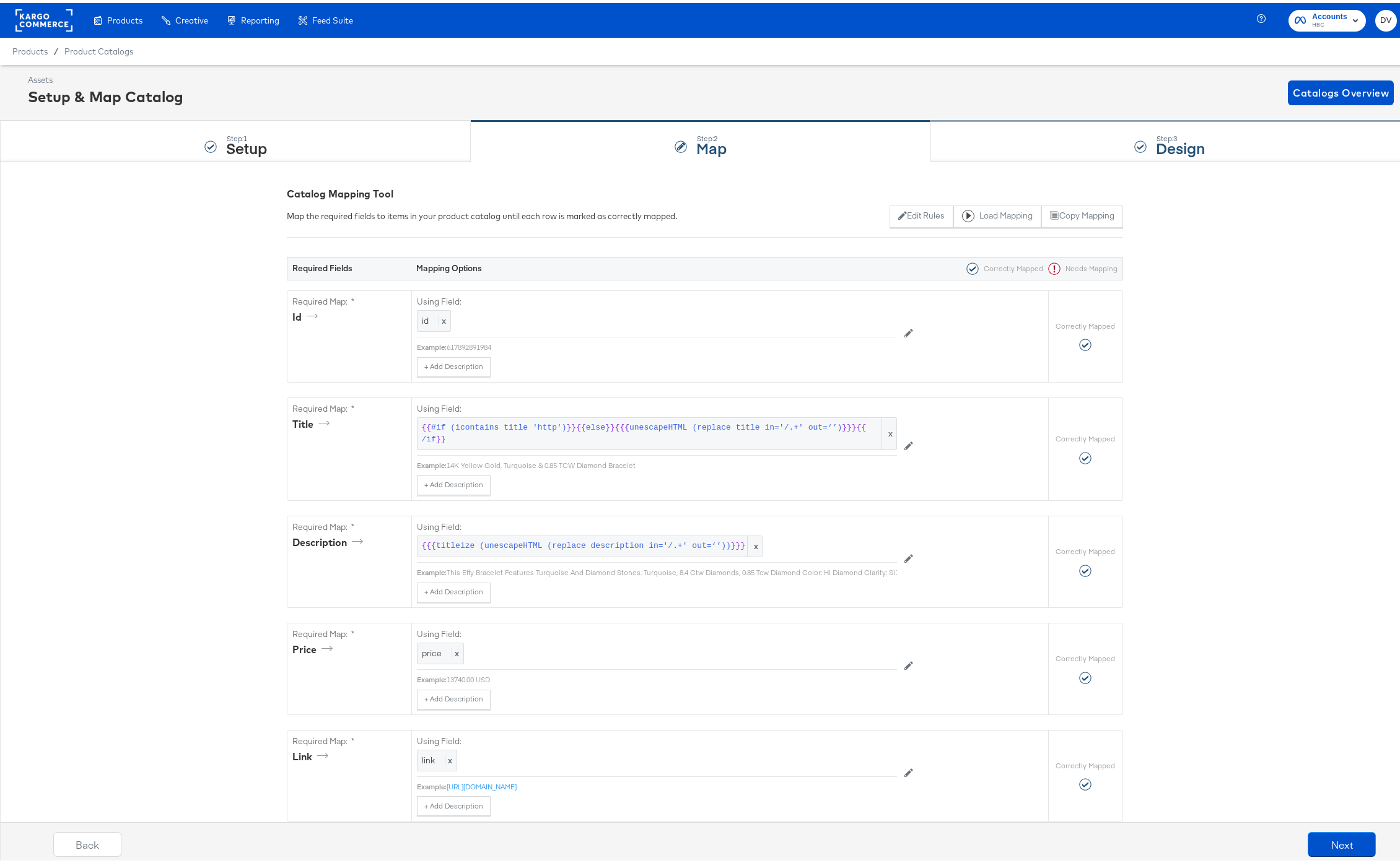
click at [1020, 148] on div "Step: 3 Design" at bounding box center [1170, 138] width 478 height 40
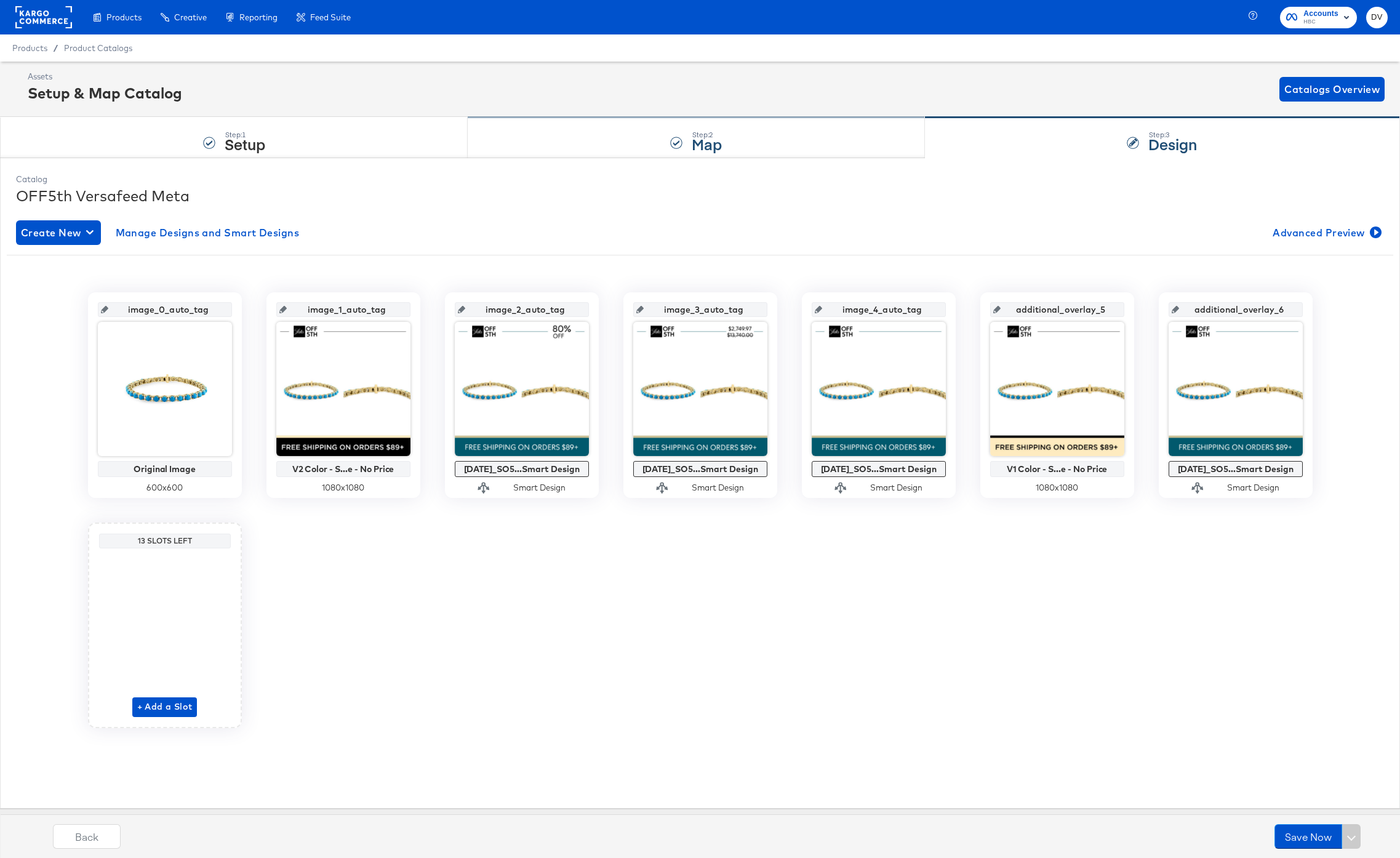
click at [668, 138] on div "Step: 2 Map" at bounding box center [696, 137] width 457 height 40
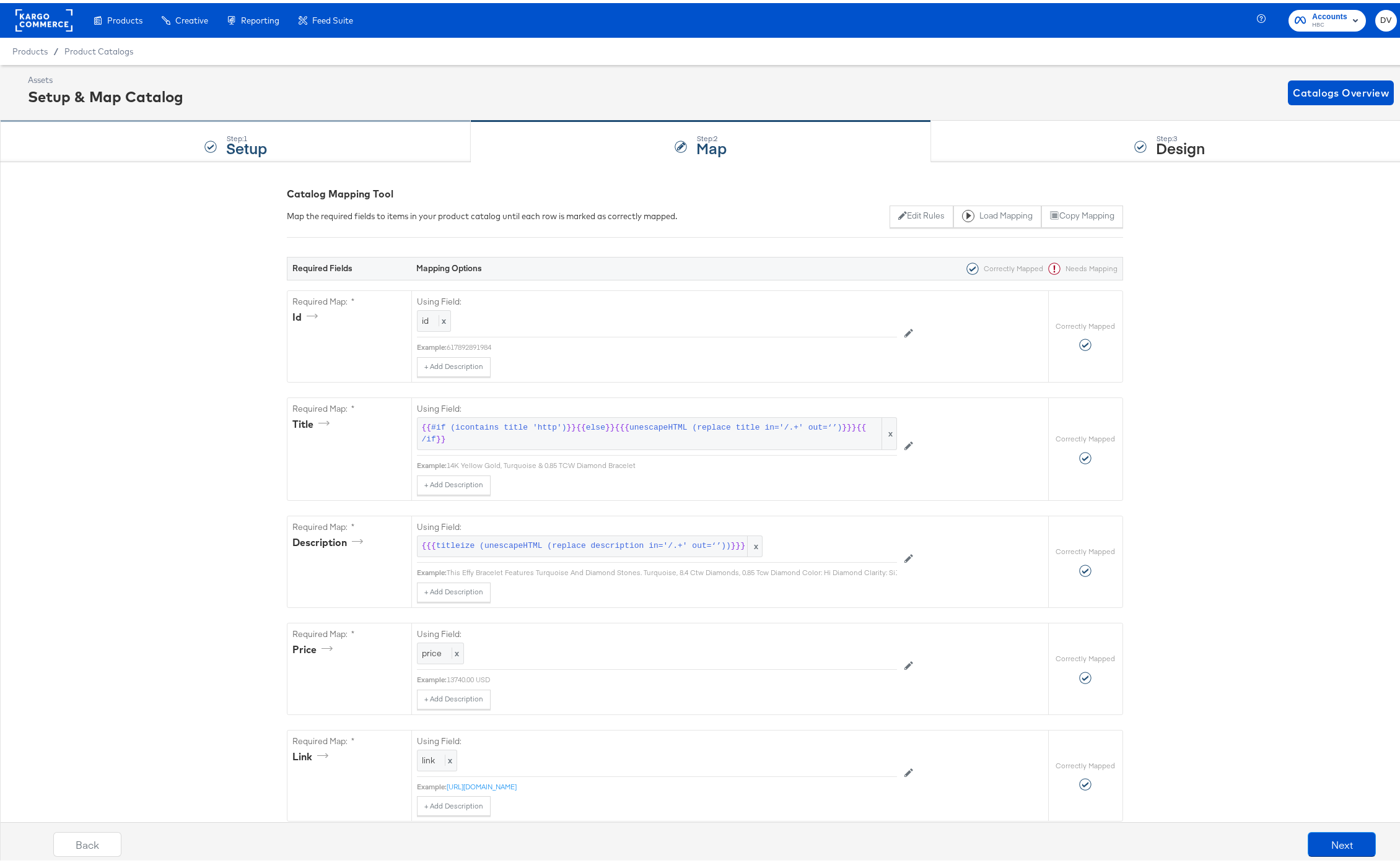
click at [321, 151] on div "Step: 1 Setup" at bounding box center [235, 138] width 471 height 40
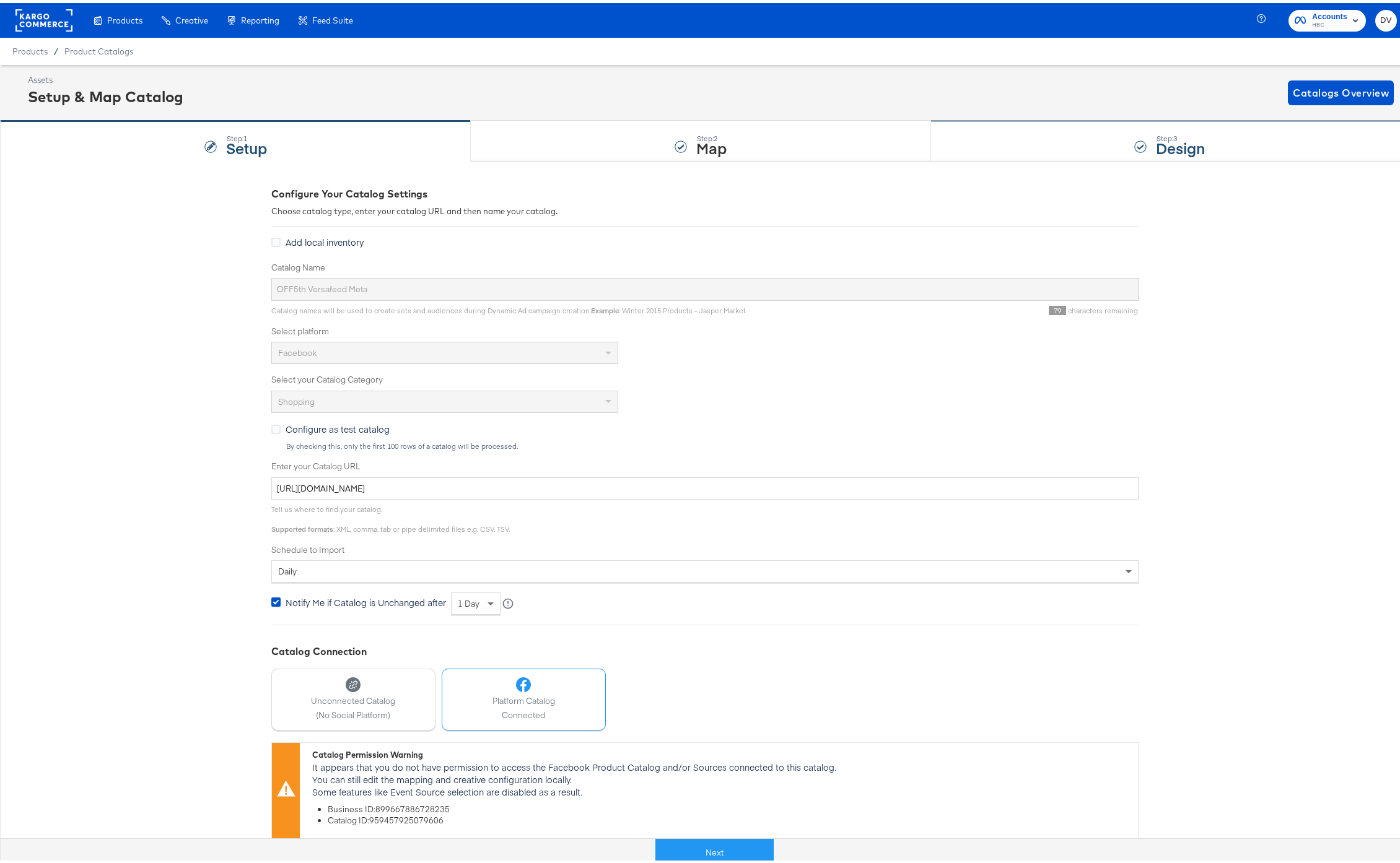
click at [1029, 125] on div "Step: 3 Design" at bounding box center [1170, 138] width 478 height 40
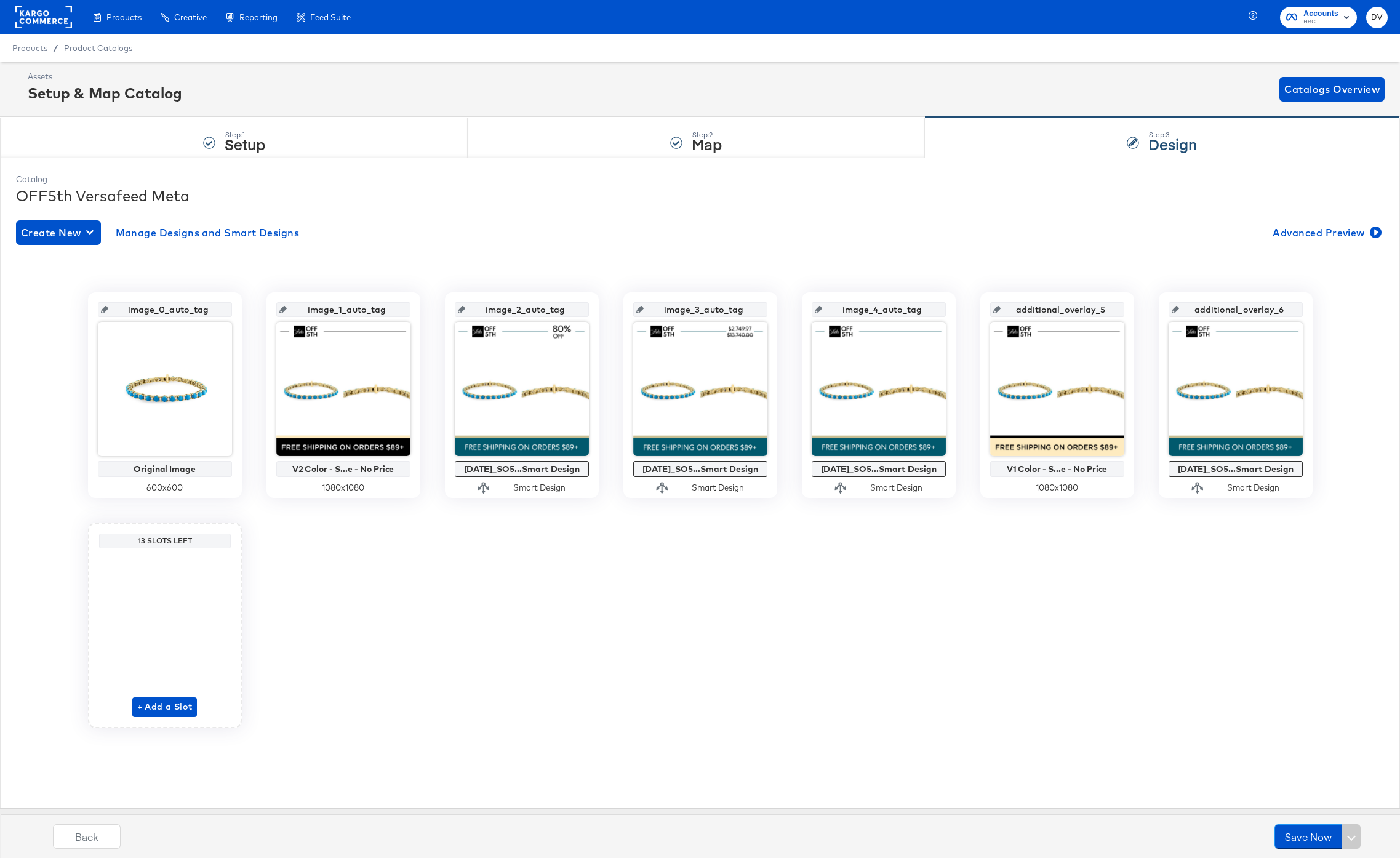
click at [866, 609] on div "image_0_auto_tag Original Image 600 x 600 image_1_auto_tag V2 Color - S...e - N…" at bounding box center [700, 510] width 1387 height 436
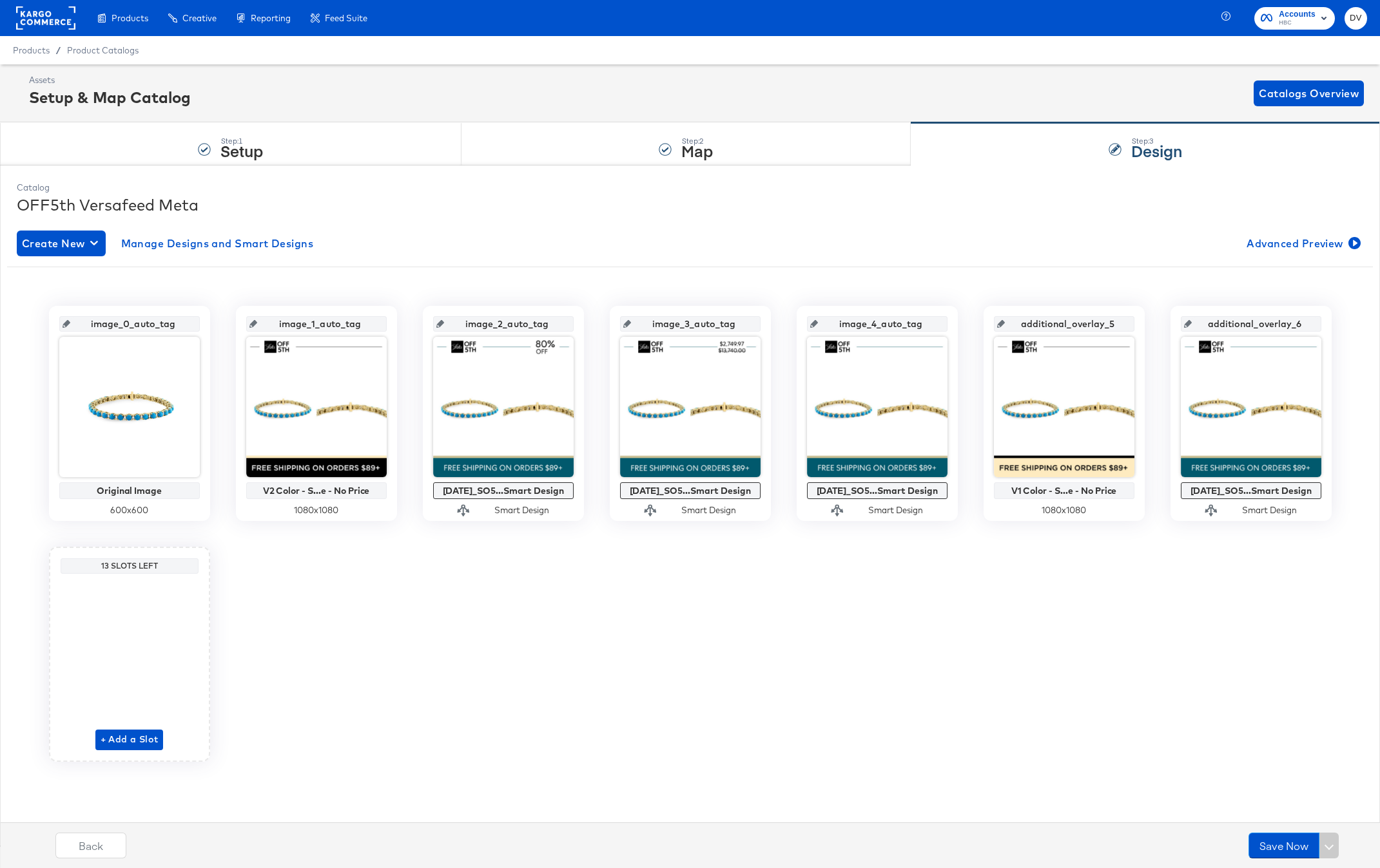
click at [1109, 608] on div "image_0_auto_tag Original Image 600 x 600 image_1_auto_tag V2 Color - S...e - N…" at bounding box center [690, 534] width 1366 height 456
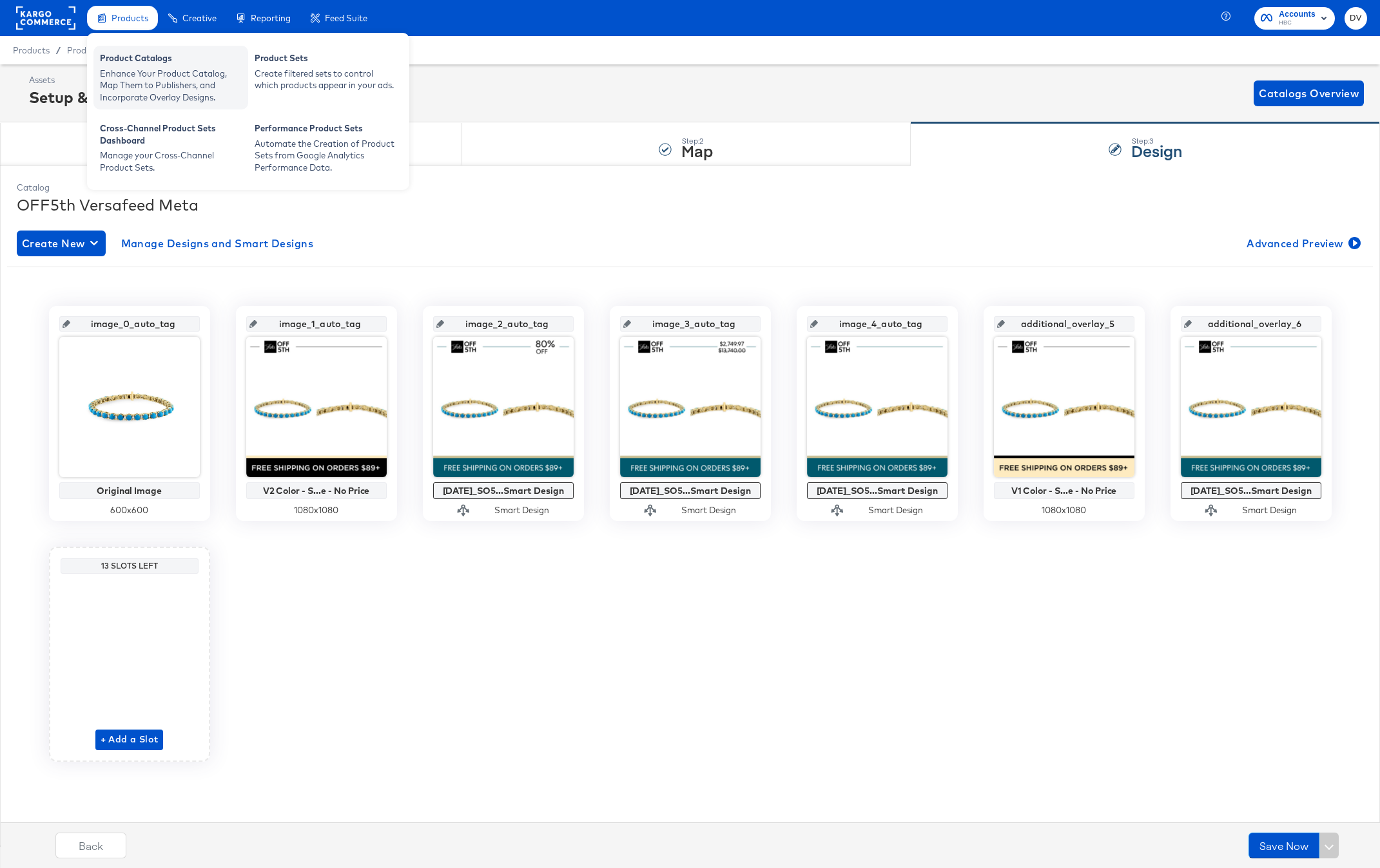
click at [140, 57] on div "Product Catalogs" at bounding box center [171, 59] width 142 height 16
